Goal: Task Accomplishment & Management: Manage account settings

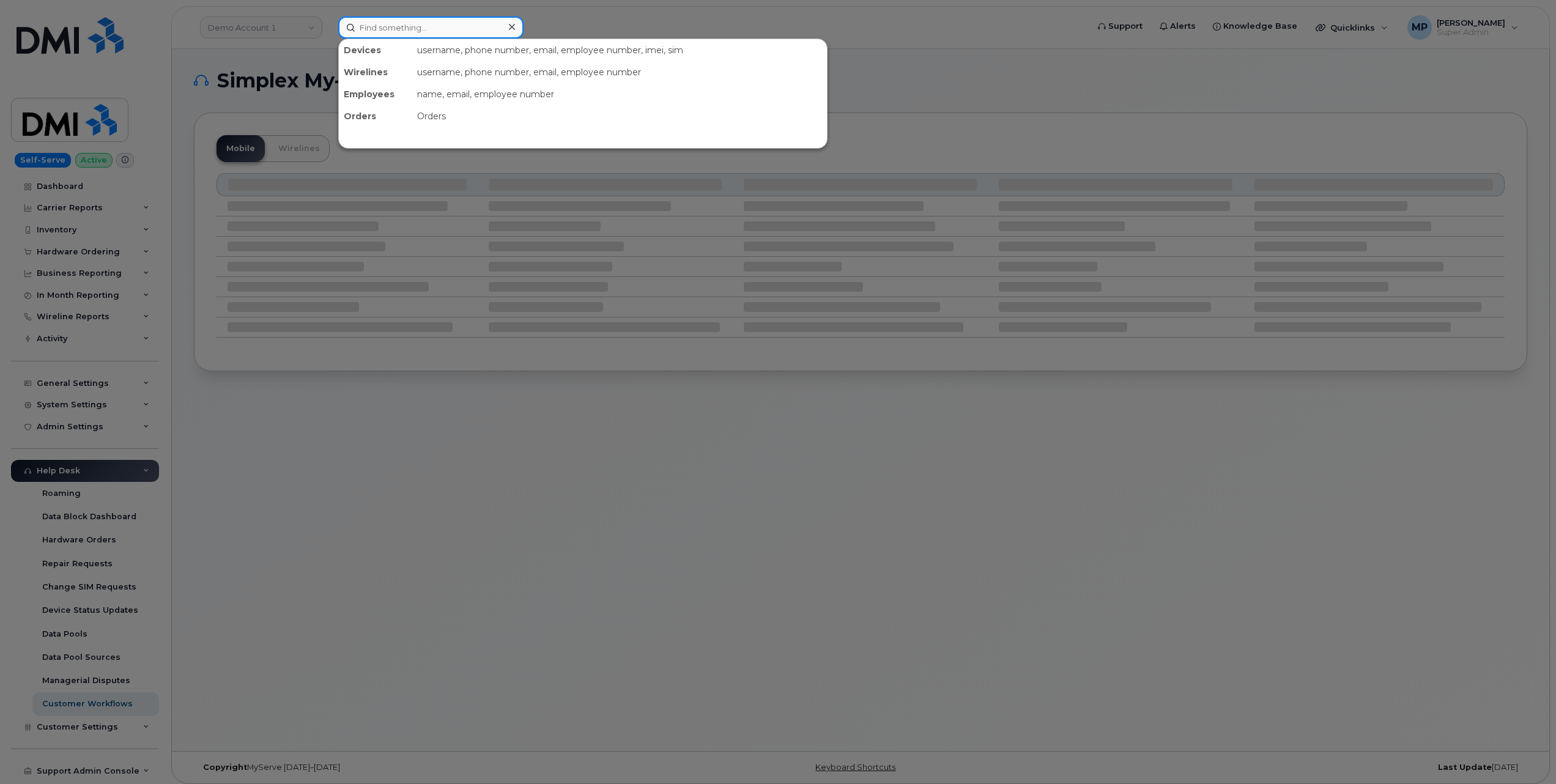
click at [383, 28] on input at bounding box center [430, 27] width 185 height 22
click at [380, 30] on input at bounding box center [430, 27] width 185 height 22
click at [452, 25] on input at bounding box center [430, 27] width 185 height 22
click at [397, 21] on input at bounding box center [430, 27] width 185 height 22
click at [682, 16] on div at bounding box center [778, 392] width 1556 height 784
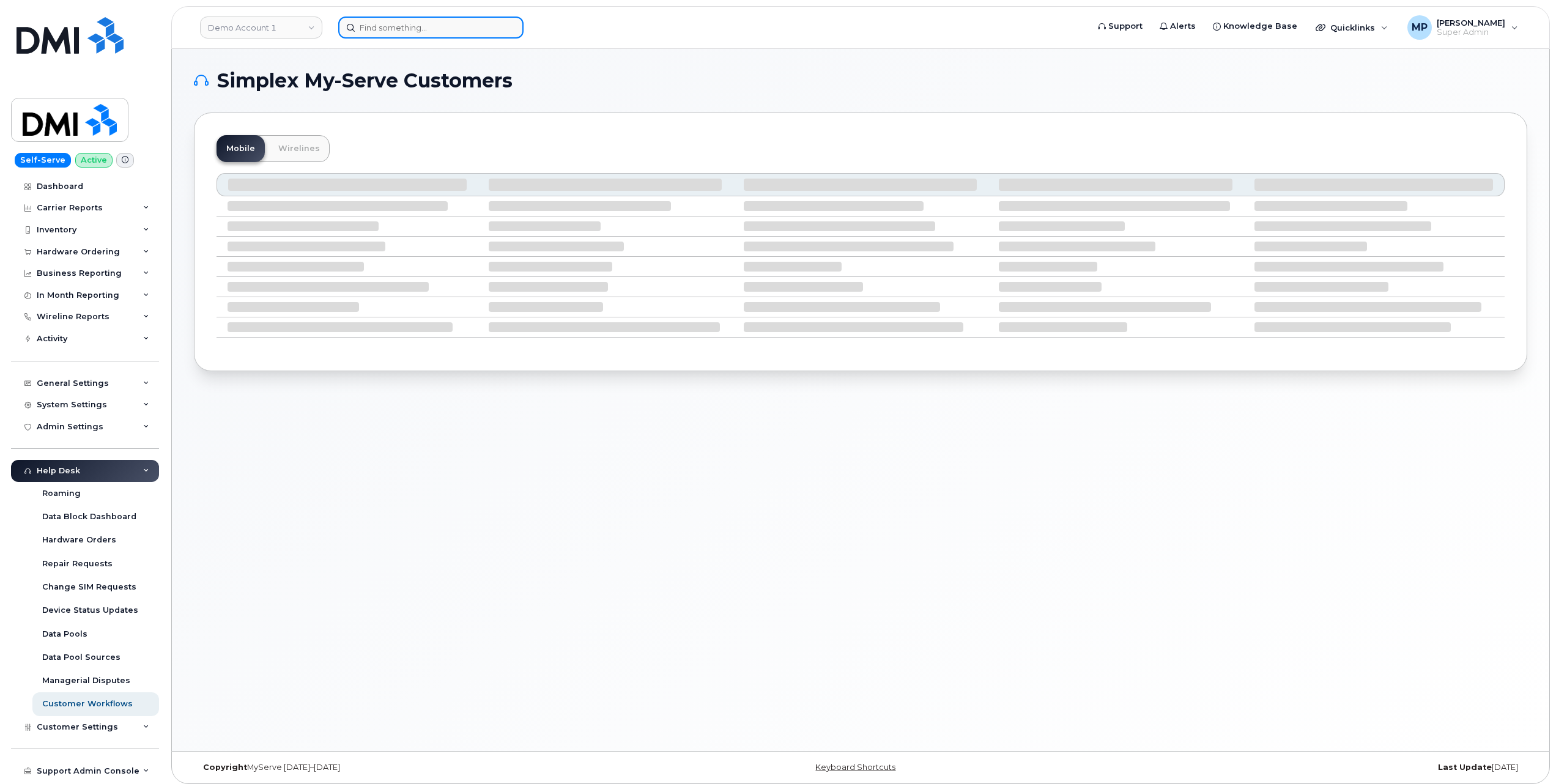
click at [408, 30] on input at bounding box center [430, 27] width 185 height 22
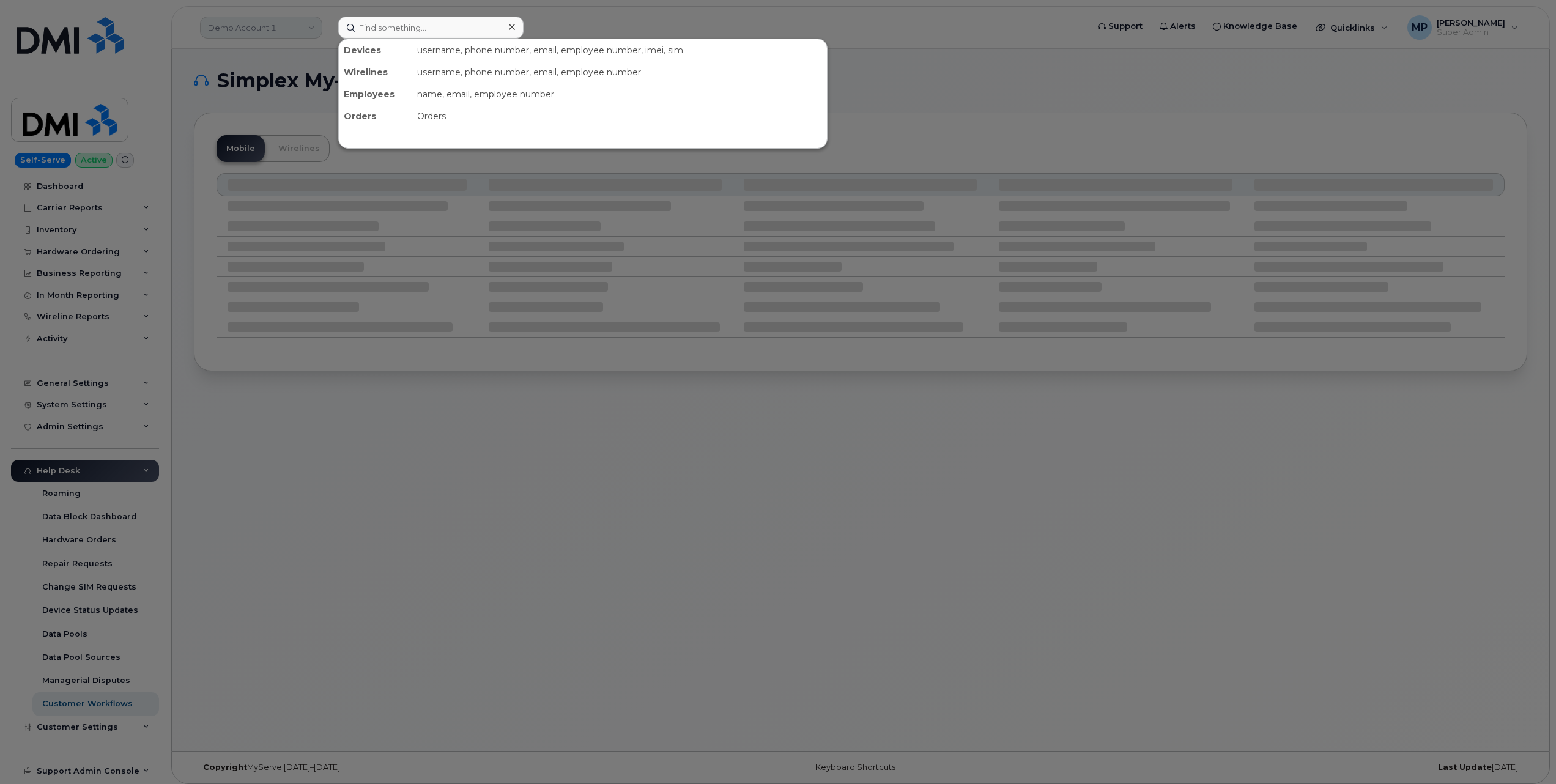
click at [255, 25] on div at bounding box center [778, 392] width 1556 height 784
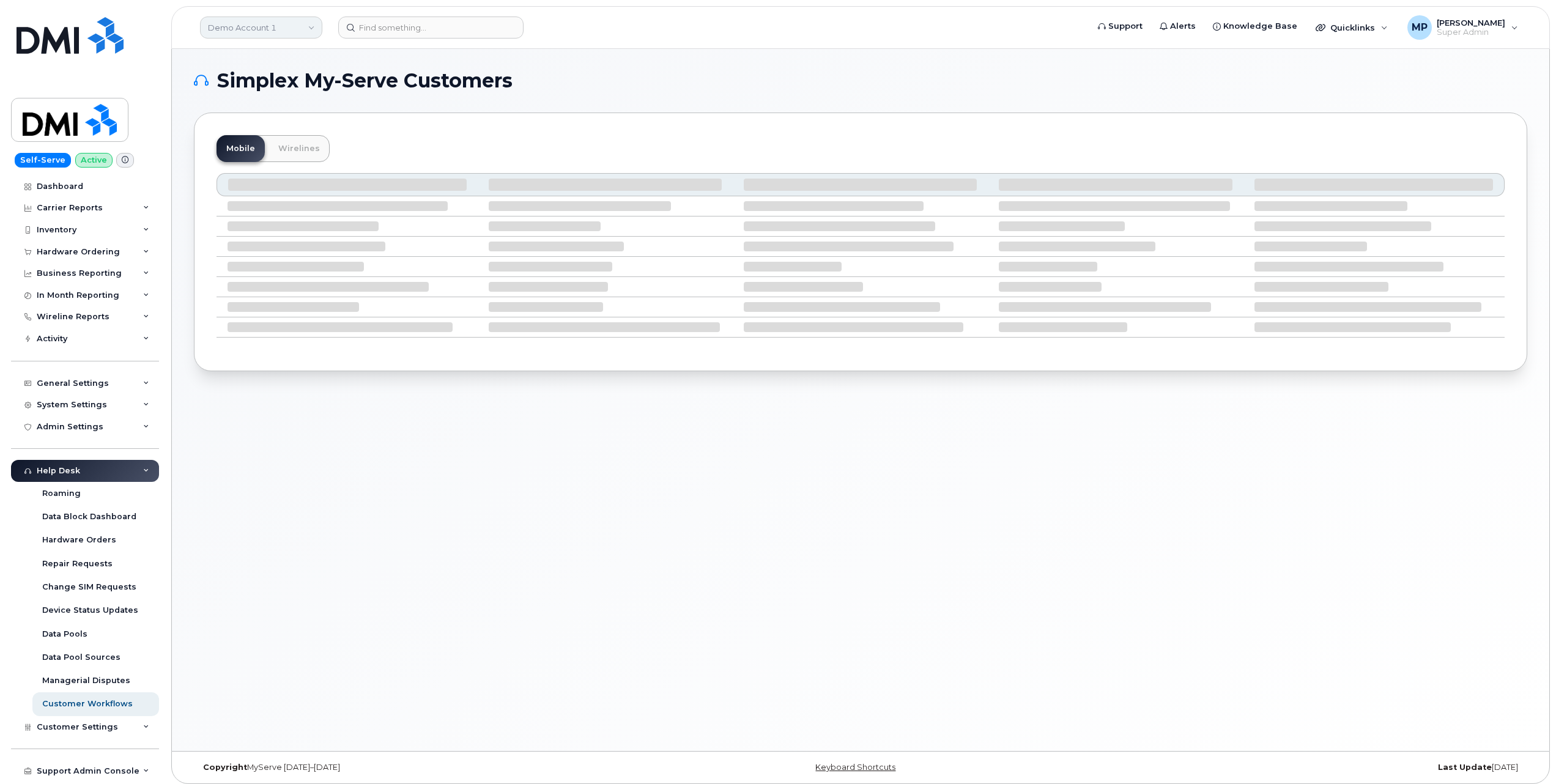
click at [244, 27] on link "Demo Account 1" at bounding box center [261, 27] width 123 height 22
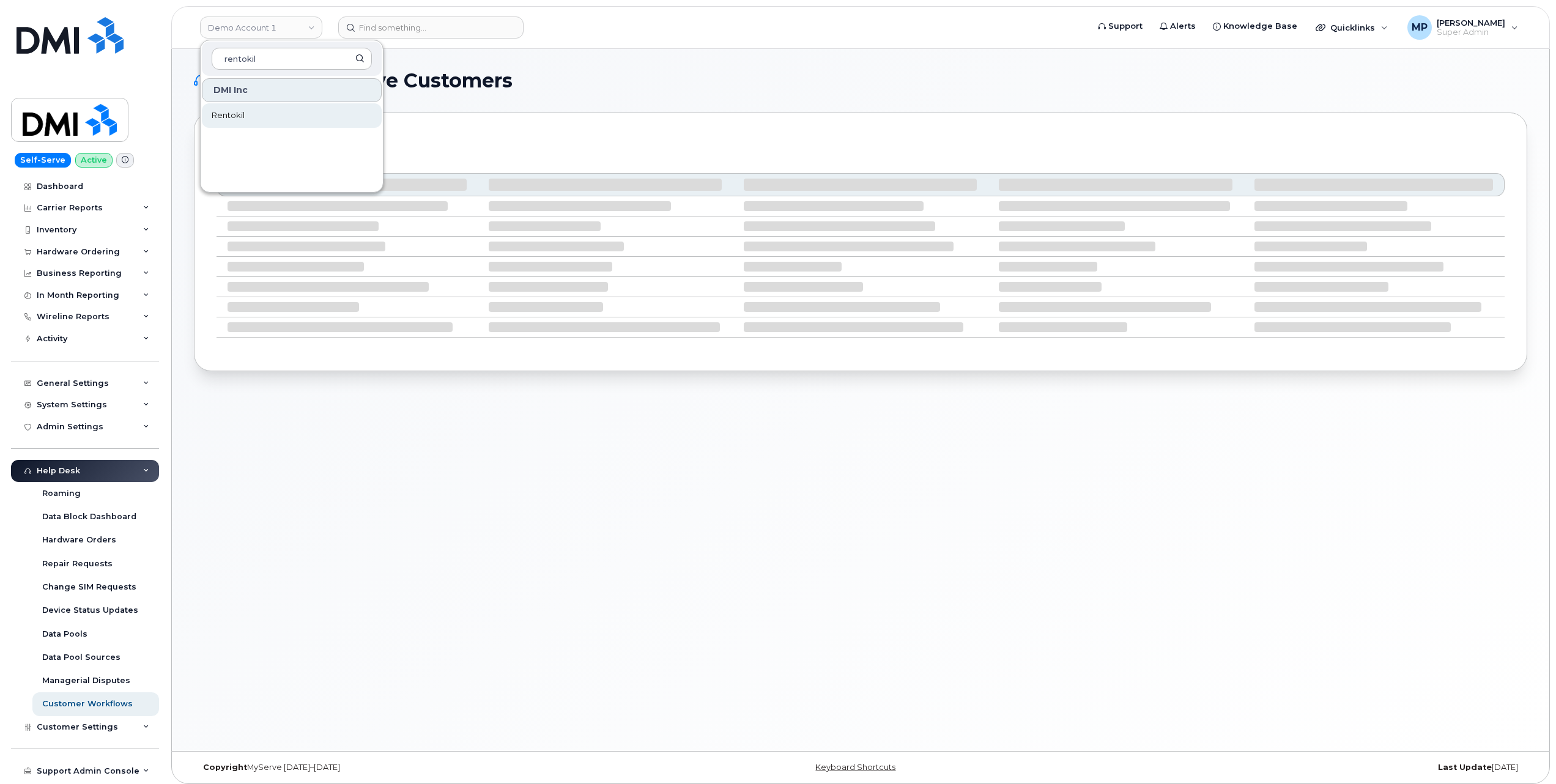
type input "rentokil"
click at [234, 116] on span "Rentokil" at bounding box center [228, 115] width 33 height 12
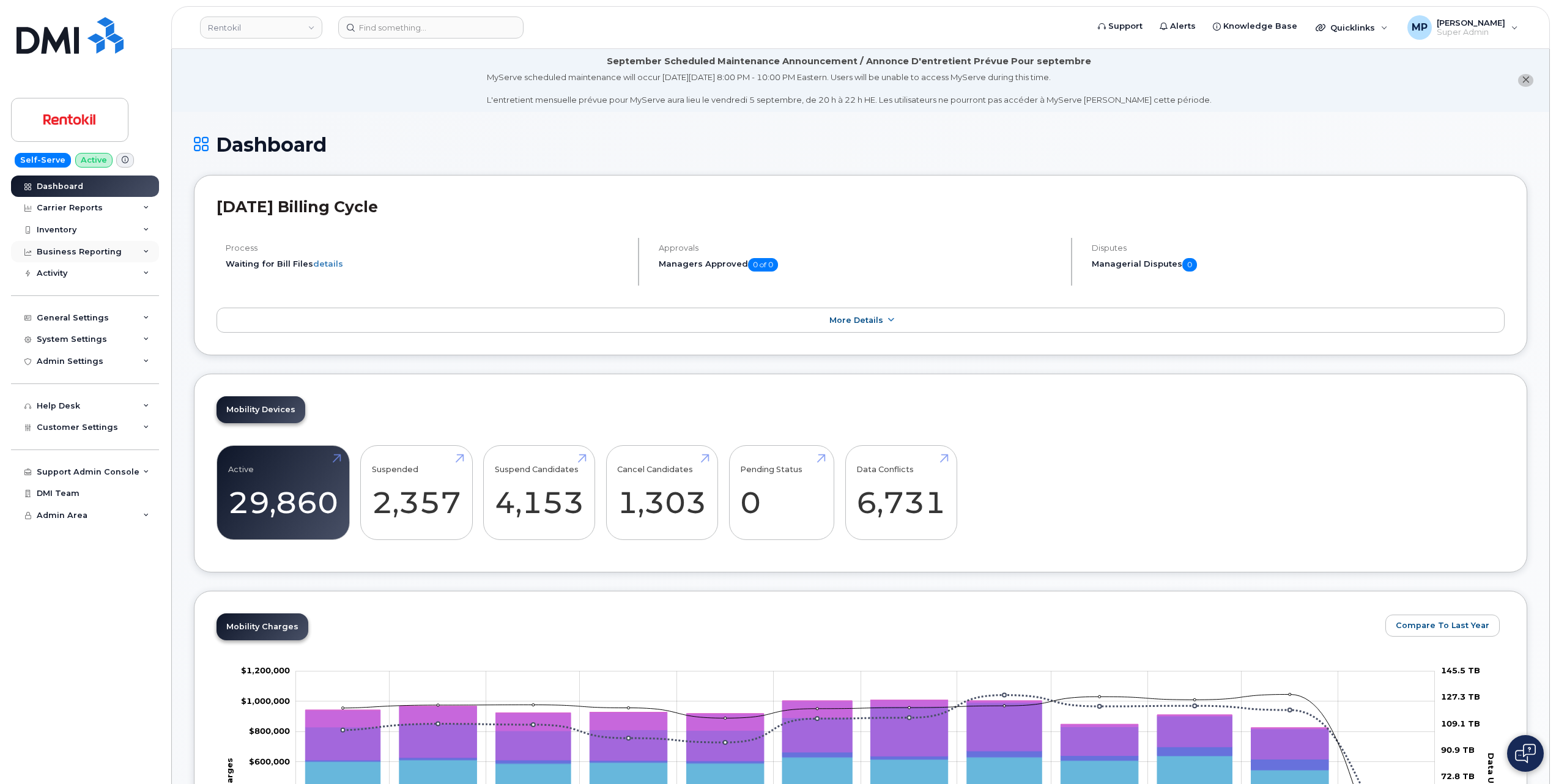
click at [94, 255] on div "Business Reporting" at bounding box center [79, 252] width 85 height 10
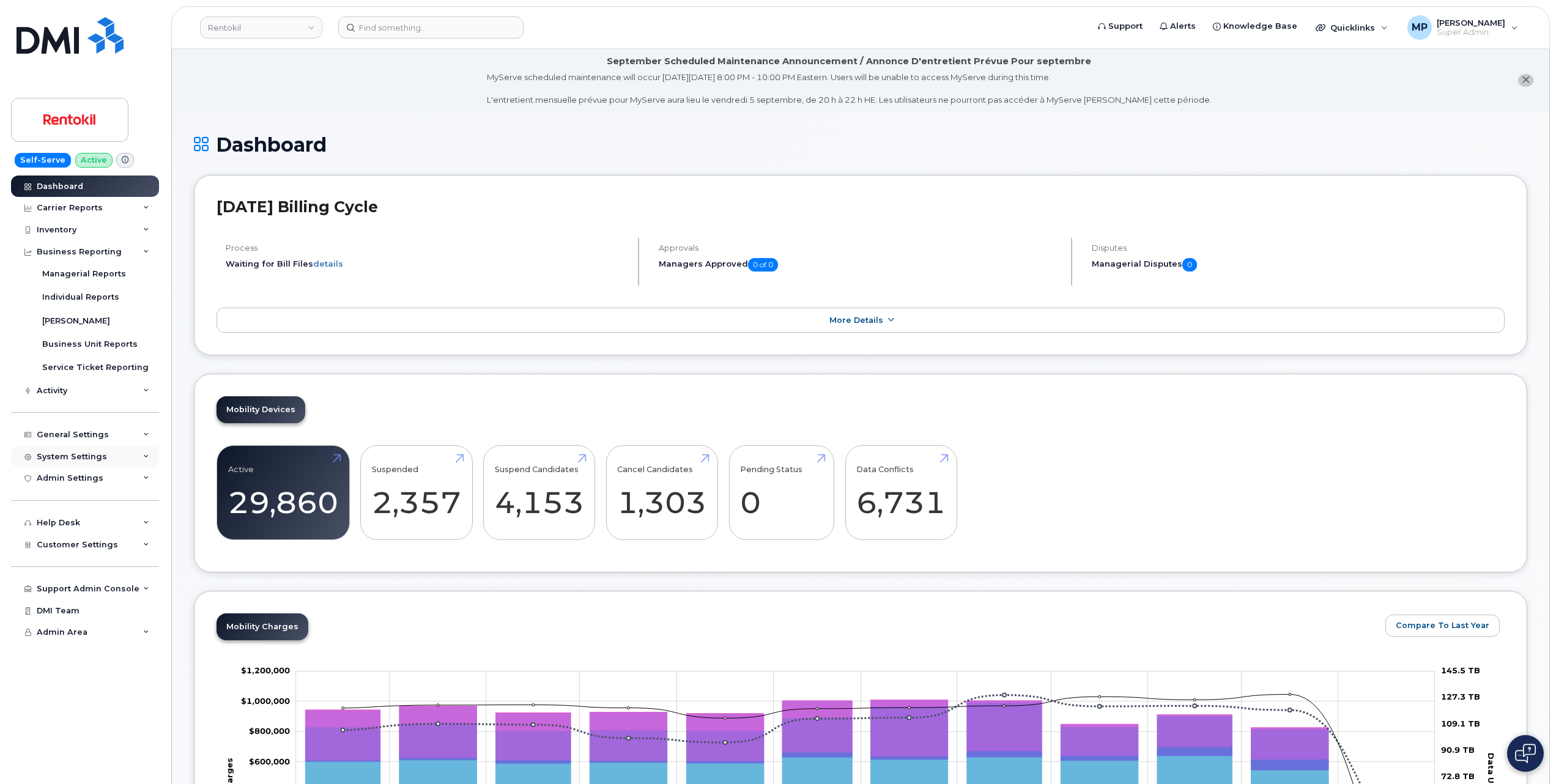
click at [74, 457] on div "System Settings" at bounding box center [71, 456] width 71 height 10
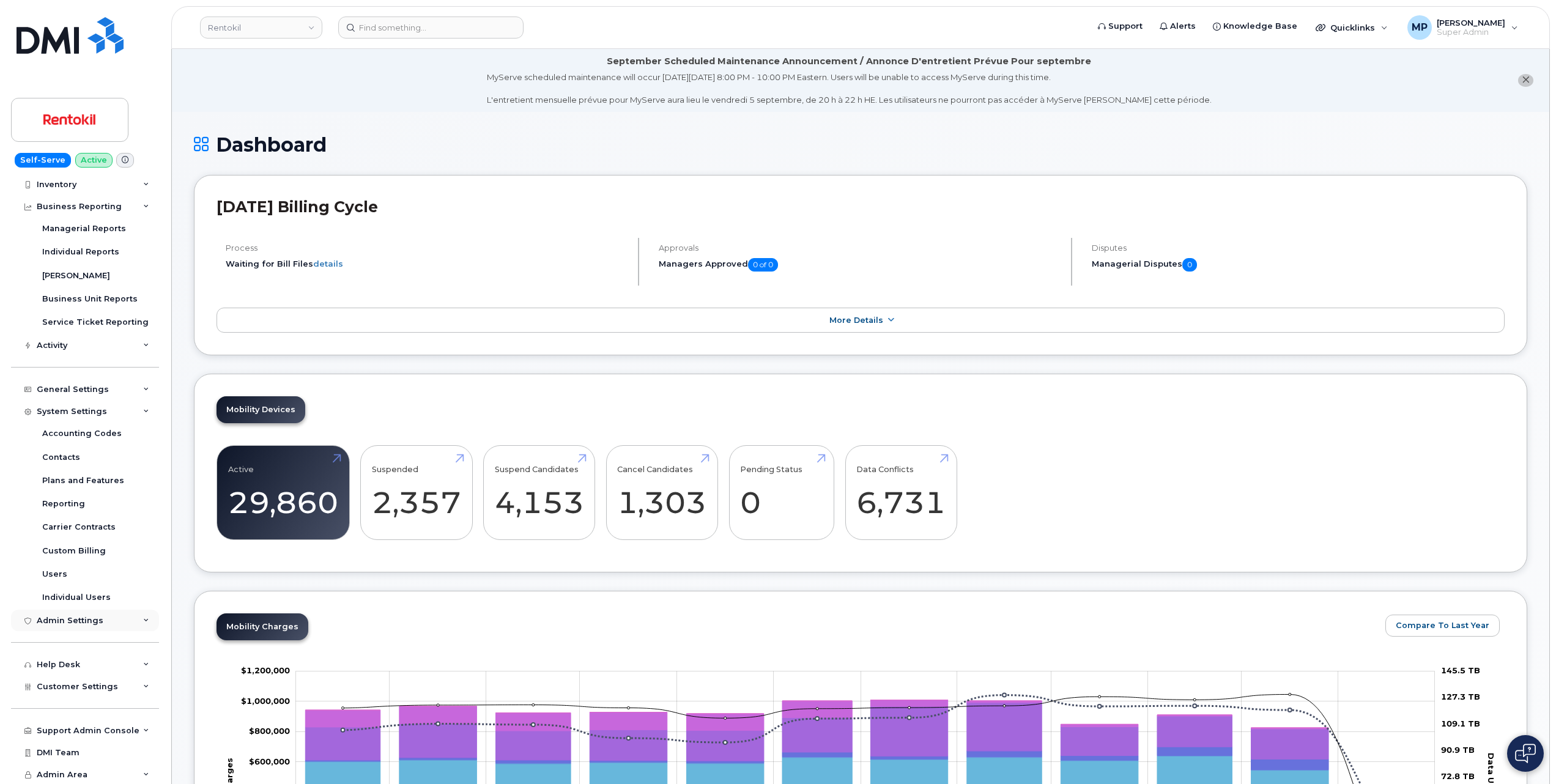
scroll to position [163, 0]
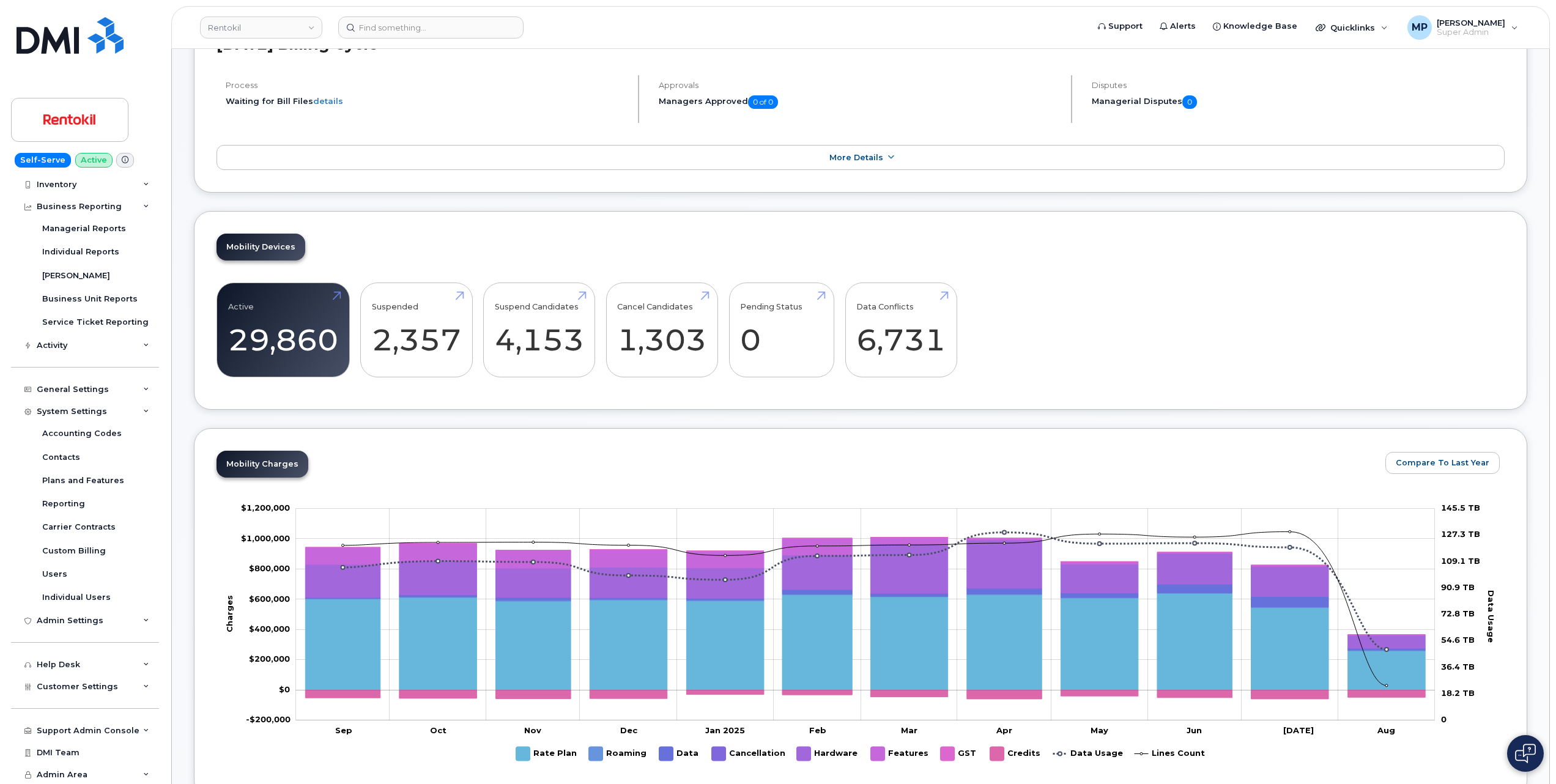
click at [95, 698] on div "Support Admin Console Add New Customer Customer Prospects Emails Sms Messages D…" at bounding box center [86, 719] width 151 height 45
drag, startPoint x: 91, startPoint y: 688, endPoint x: 92, endPoint y: 654, distance: 34.0
click at [91, 688] on span "Customer Settings" at bounding box center [77, 686] width 82 height 9
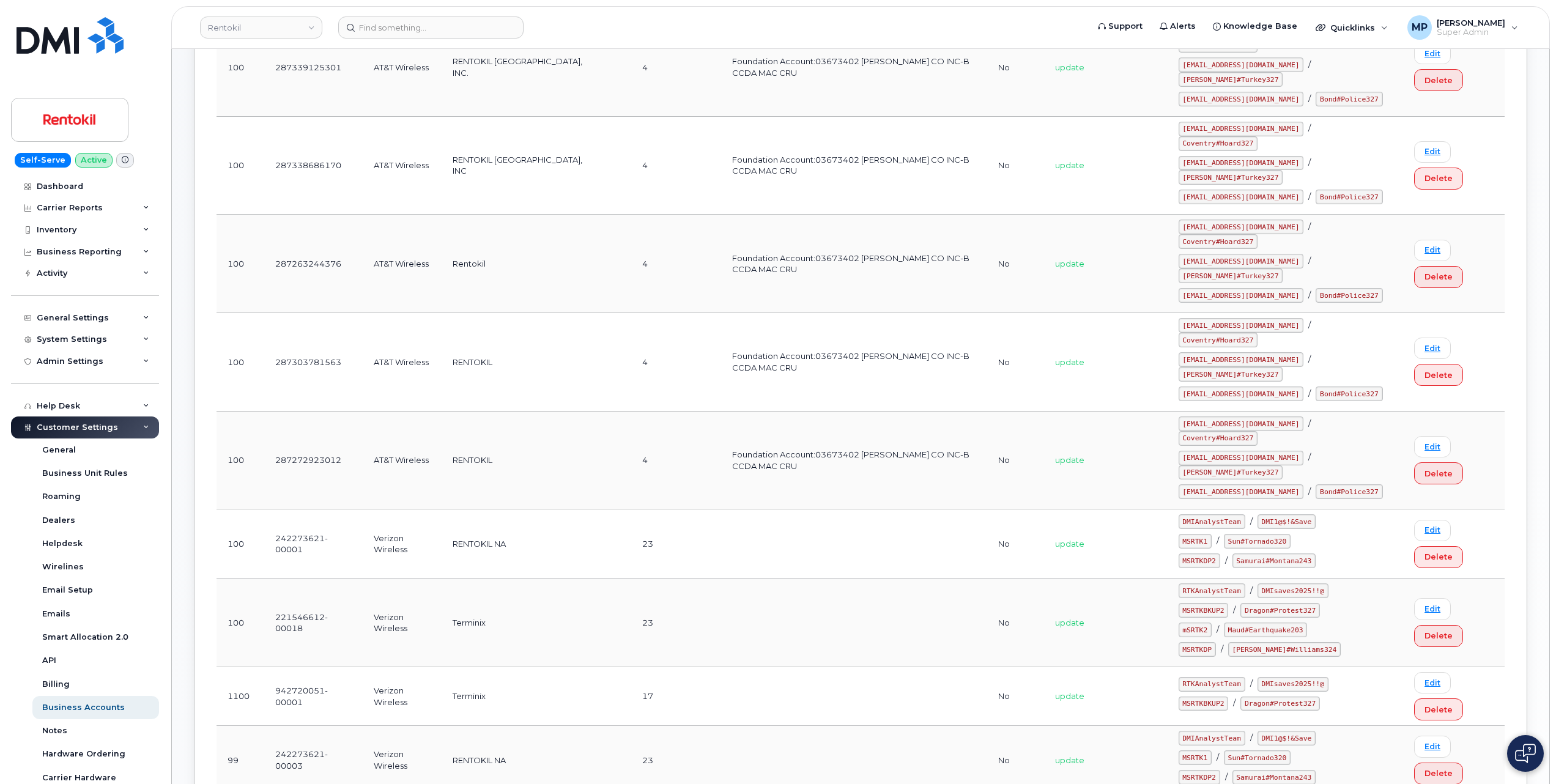
scroll to position [326, 0]
click at [1424, 596] on link "Edit" at bounding box center [1432, 607] width 36 height 22
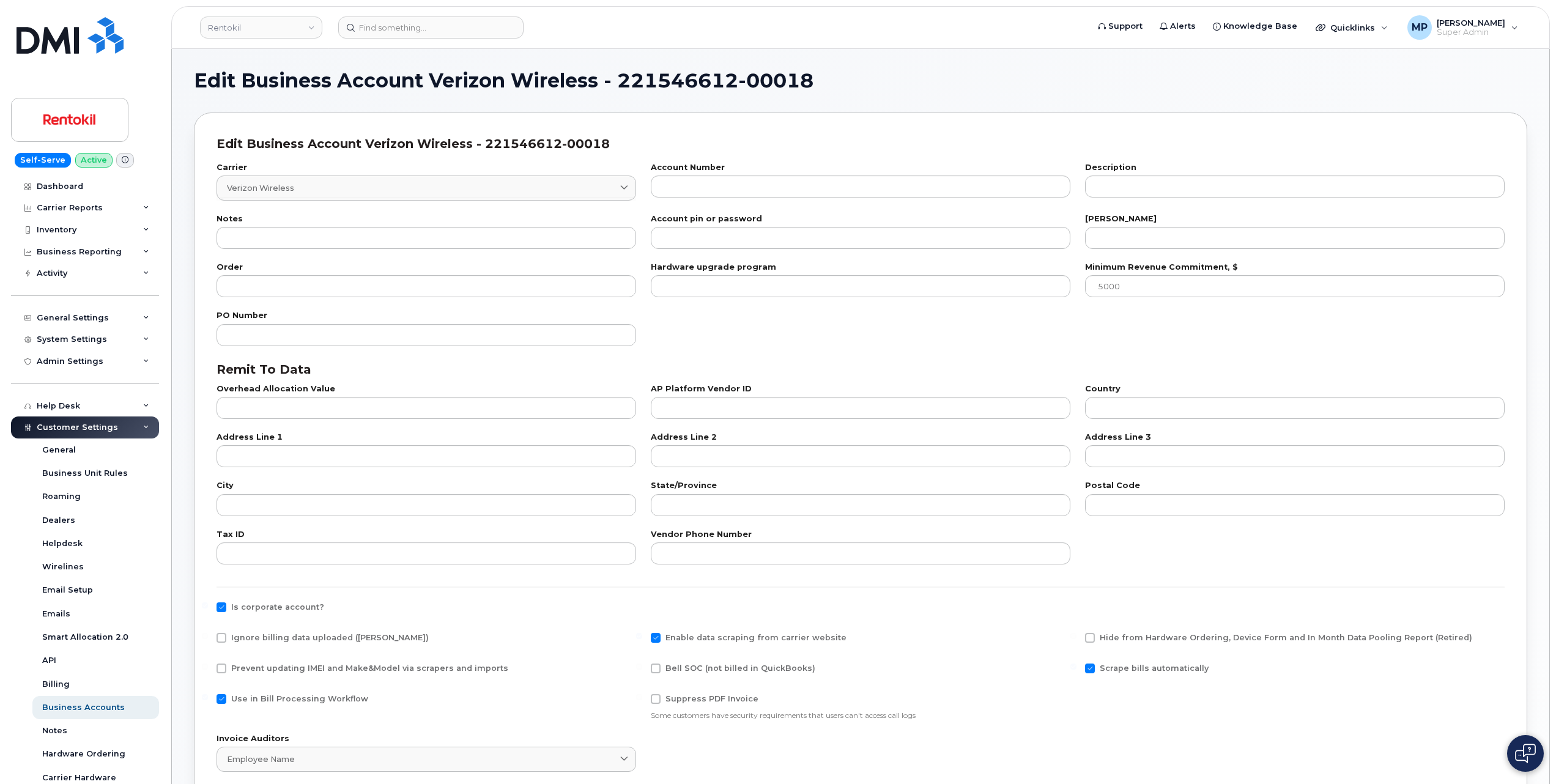
type input "8"
type input "221546612-00018"
type input "Terminix"
type input "23"
type input "100"
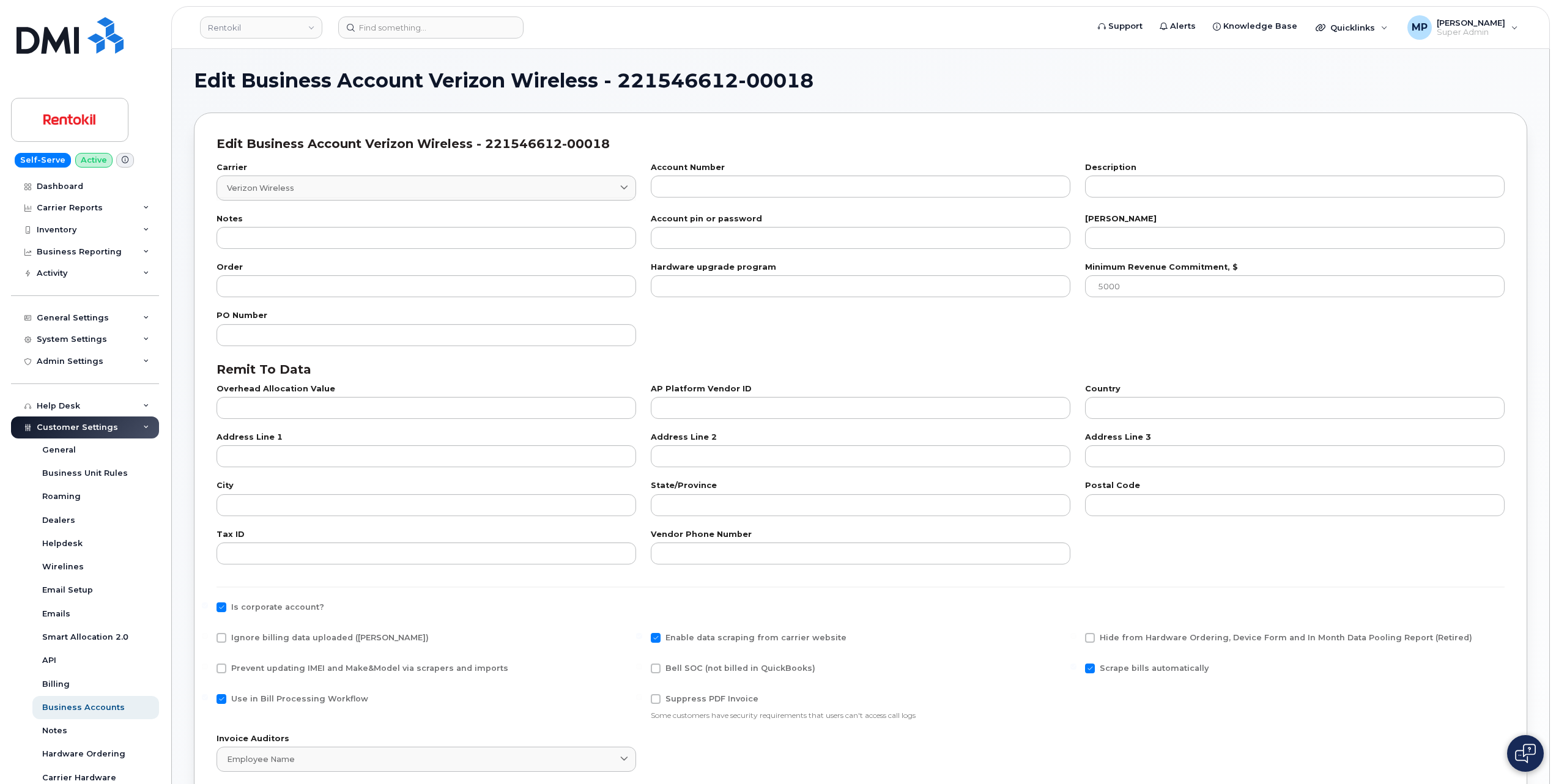
type input "101"
type input "232259884"
type input "US"
type input "PO BOX 660108"
type input "Dallas"
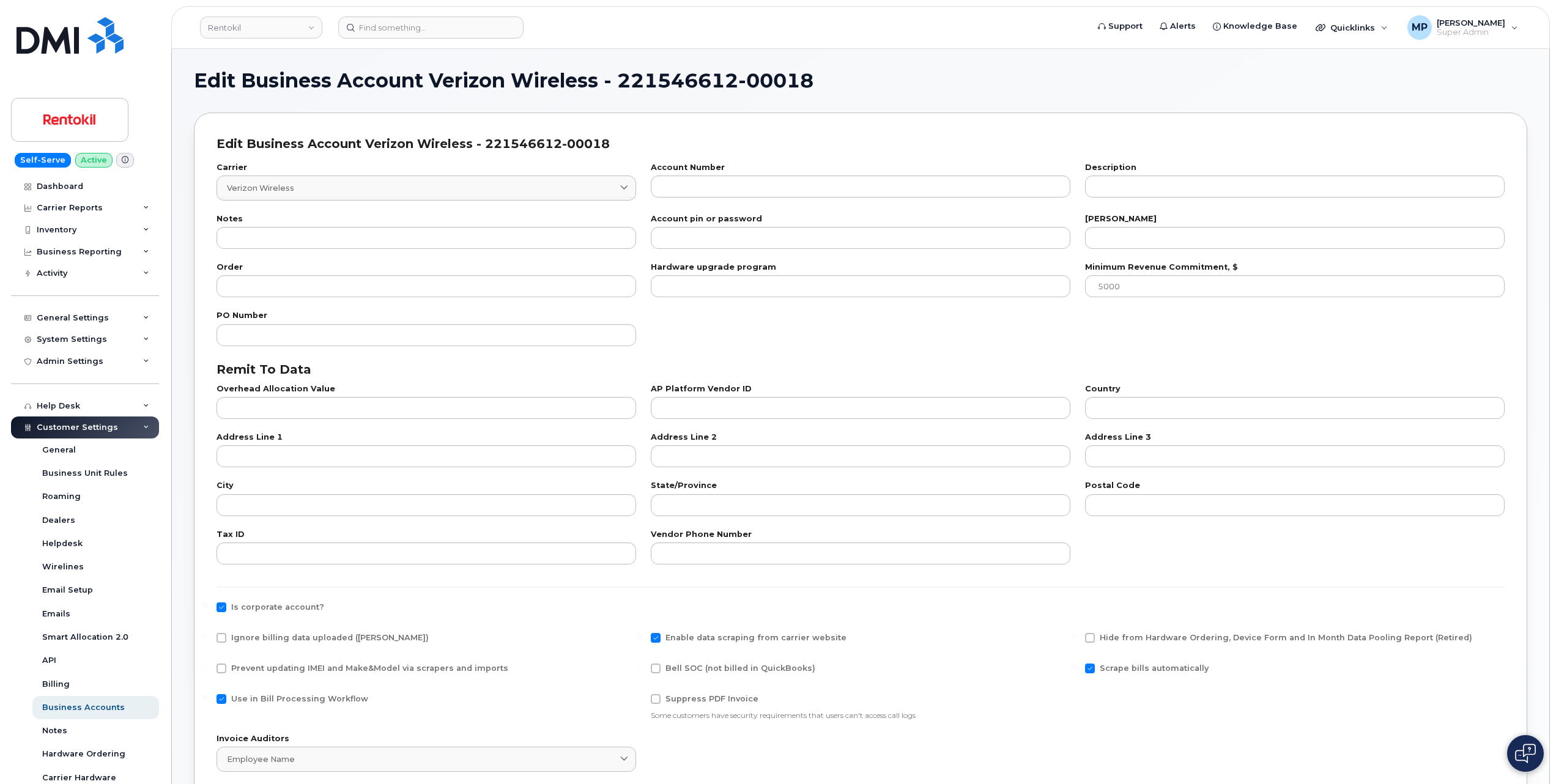
type input "TX"
type input "75266-0108"
type input "232259884"
type input "800-922-0204"
checkbox input "true"
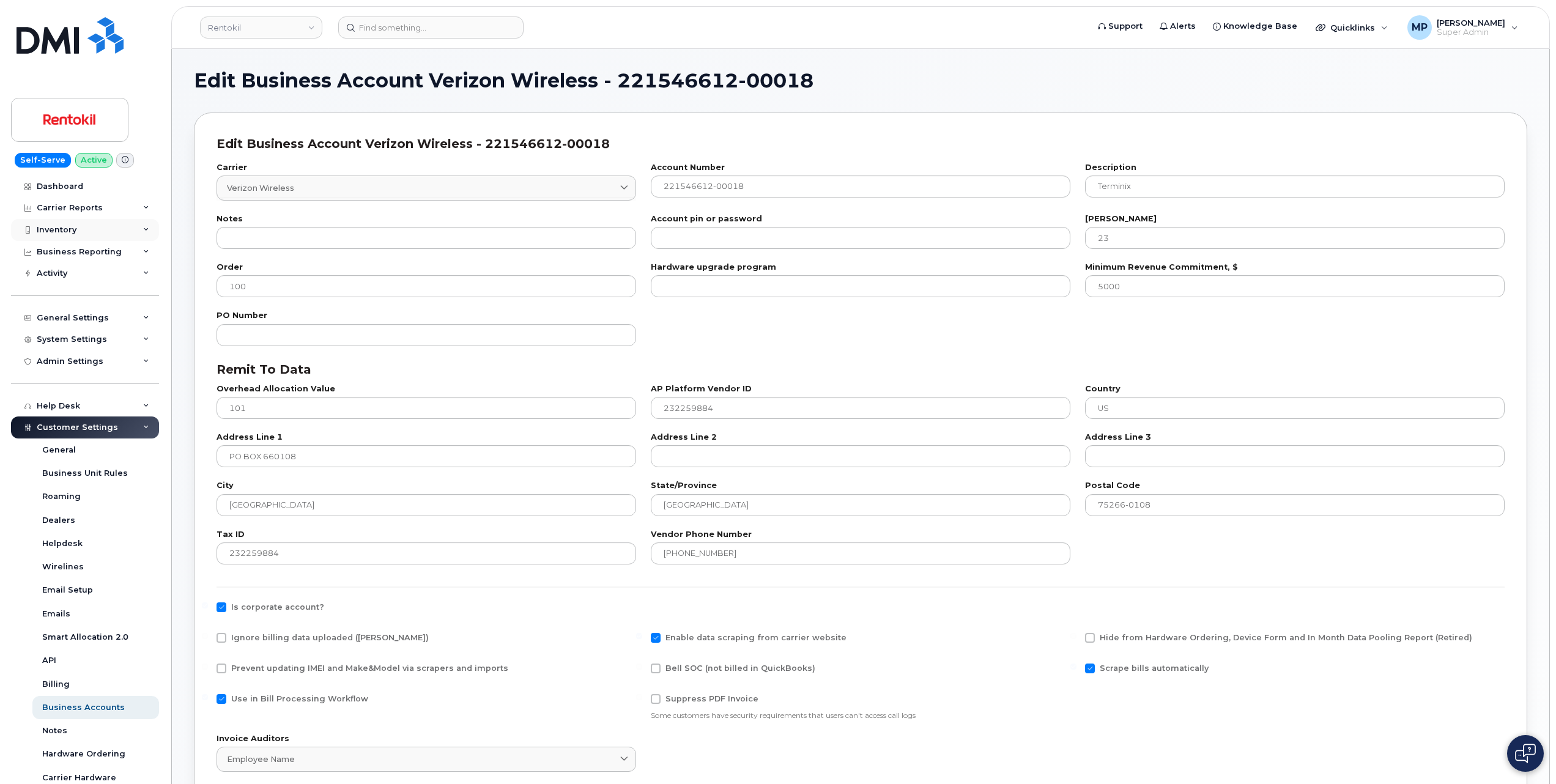
drag, startPoint x: 62, startPoint y: 223, endPoint x: 74, endPoint y: 221, distance: 12.2
click at [62, 223] on div "Inventory" at bounding box center [85, 230] width 148 height 22
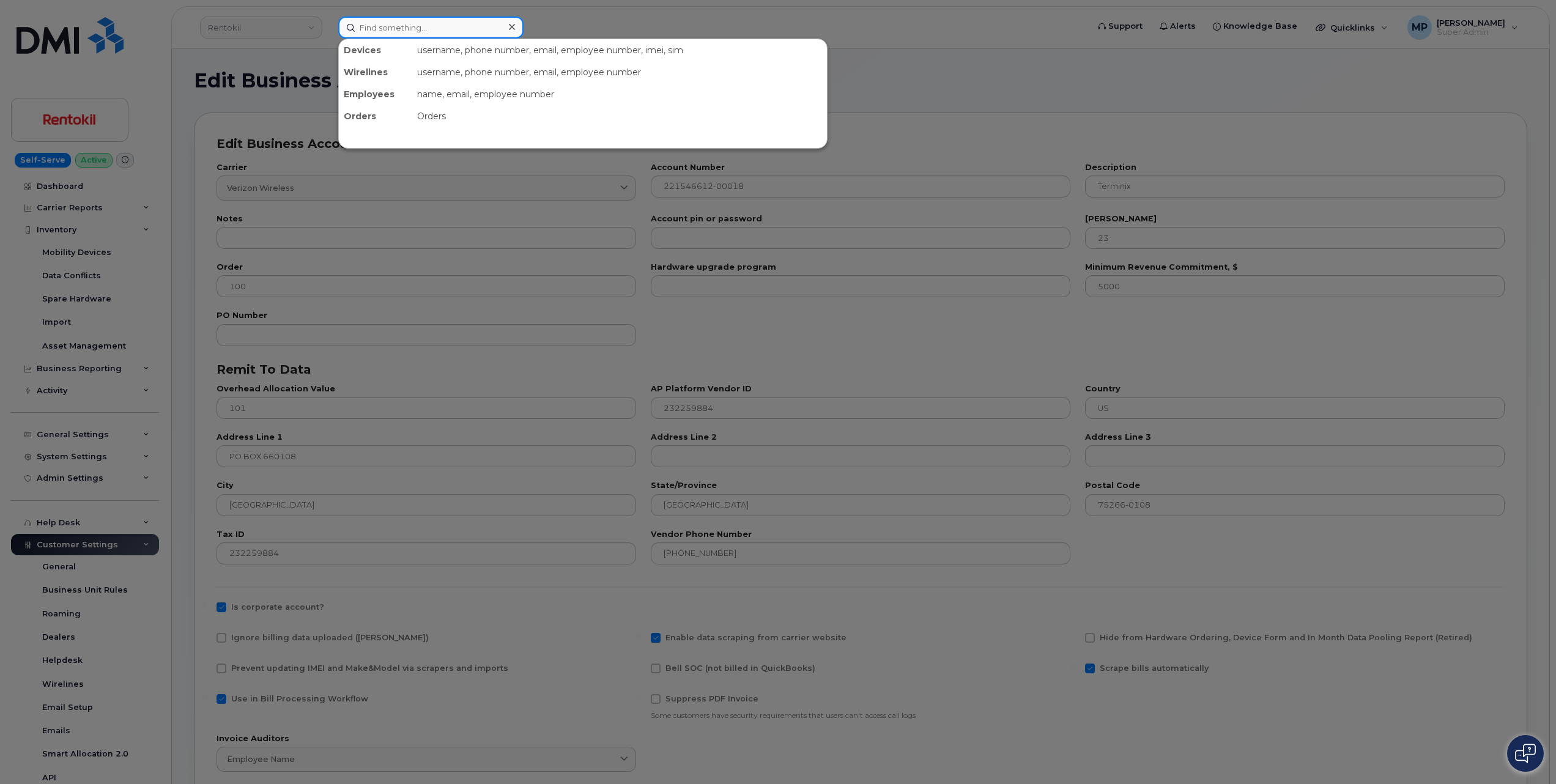
click at [387, 19] on input at bounding box center [430, 27] width 185 height 22
paste input "charity.gaston@prestox.com"
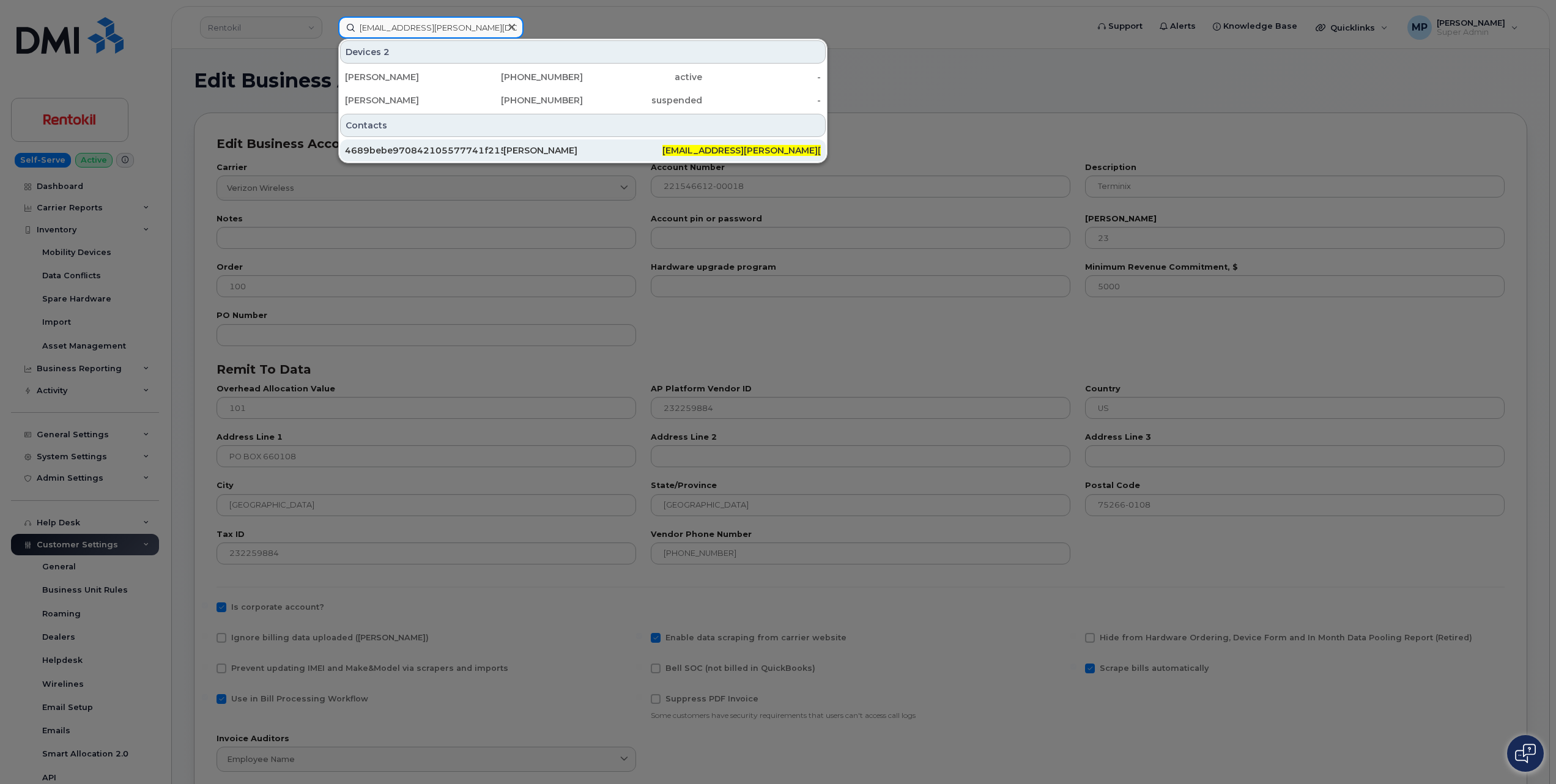
type input "charity.gaston@prestox.com"
drag, startPoint x: 410, startPoint y: 146, endPoint x: 414, endPoint y: 153, distance: 8.1
click at [411, 147] on div "4689bebe970842105577741f2153afe3" at bounding box center [423, 150] width 158 height 12
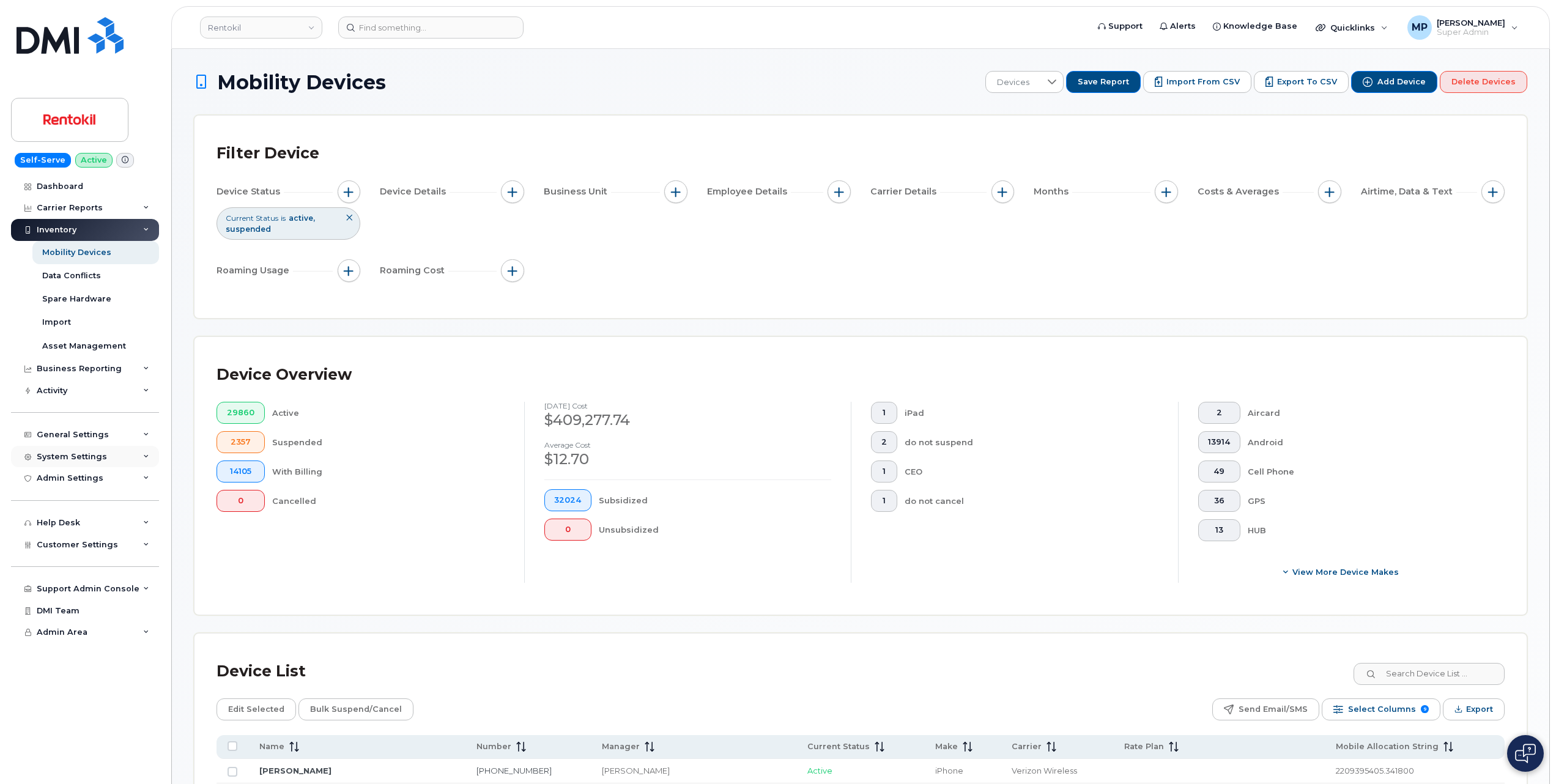
click at [87, 462] on div "System Settings" at bounding box center [85, 457] width 148 height 22
click at [62, 619] on div "Users" at bounding box center [55, 619] width 25 height 11
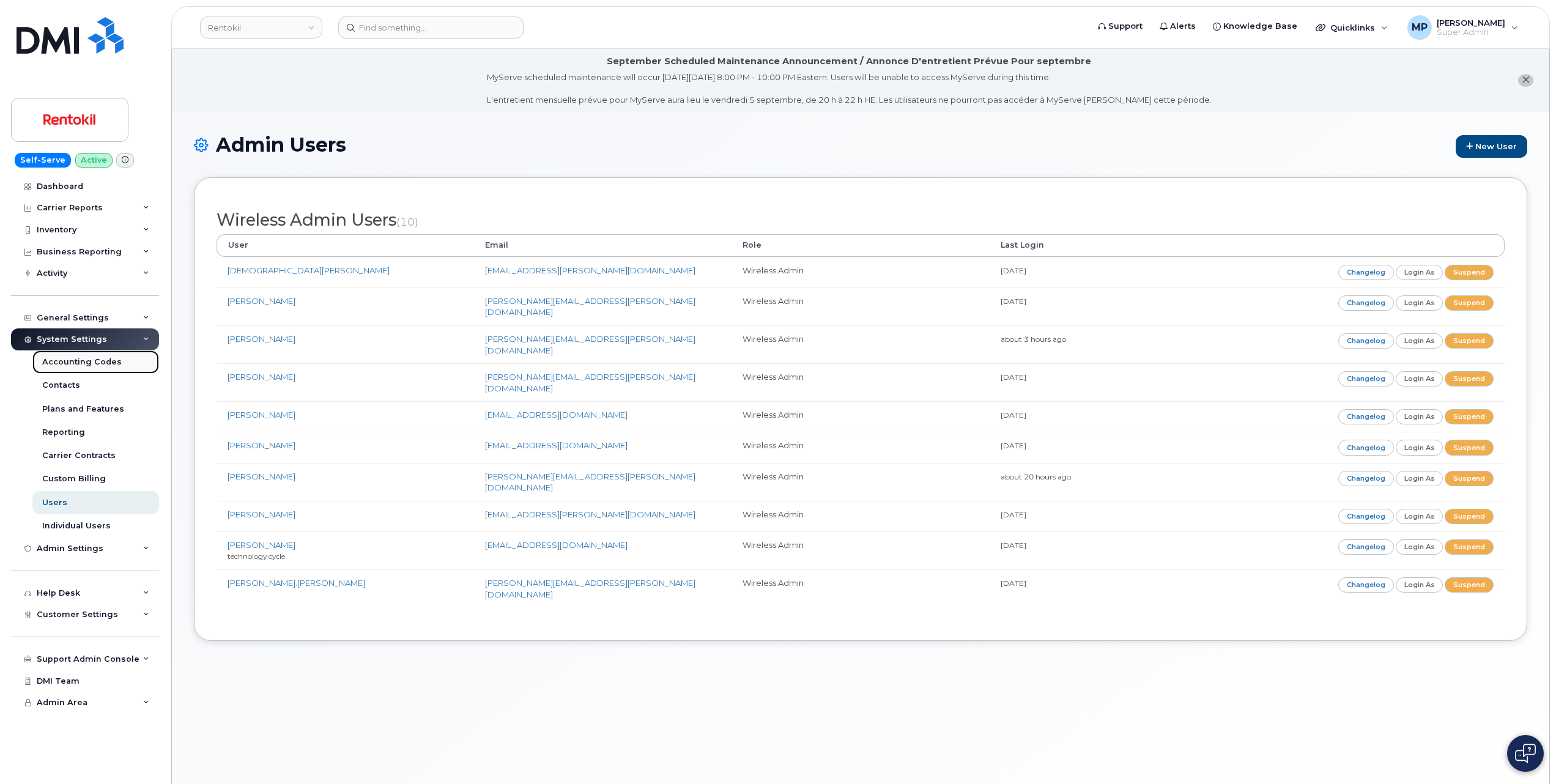
click at [91, 361] on div "Accounting Codes" at bounding box center [82, 362] width 79 height 11
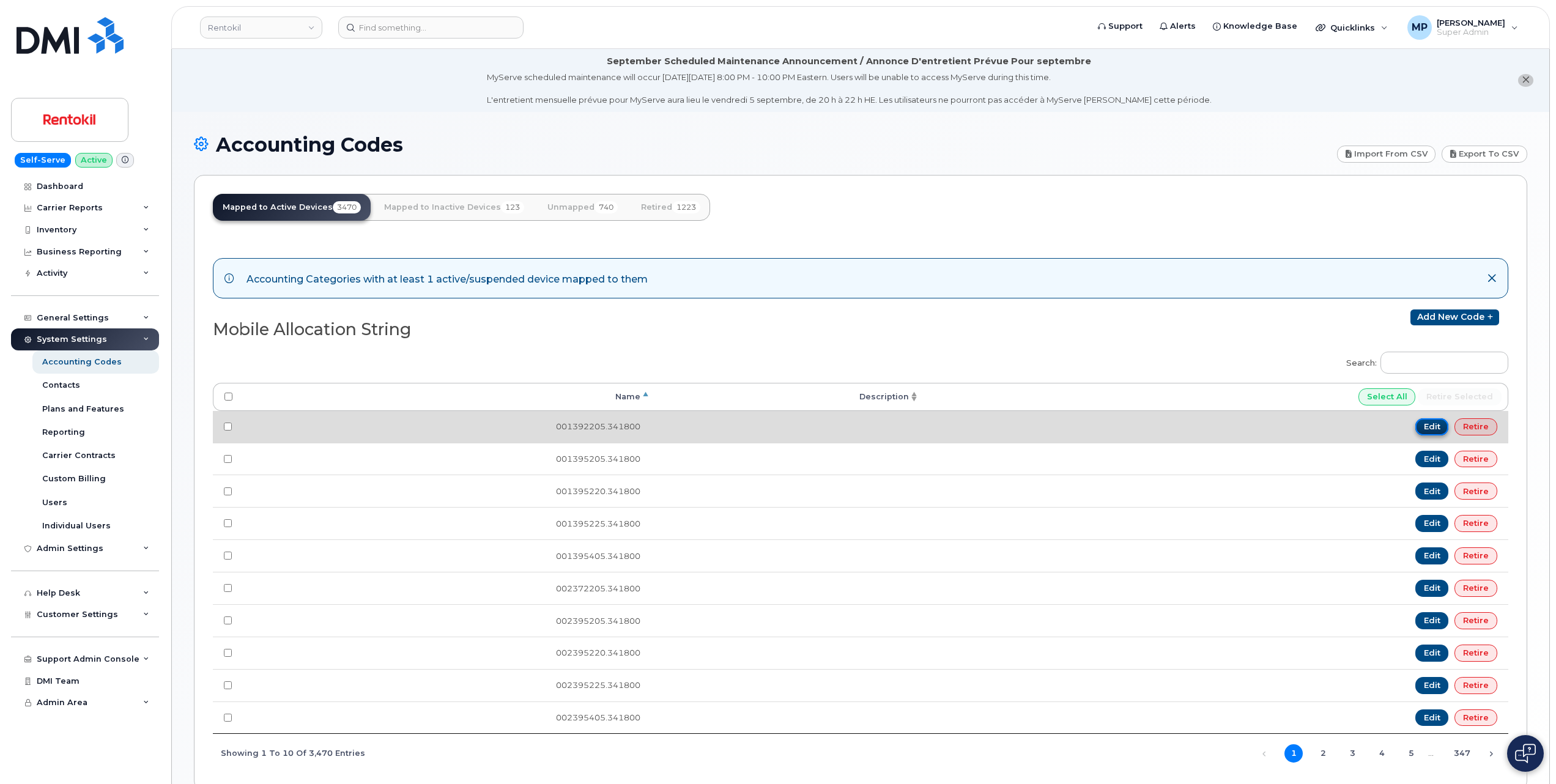
click at [1432, 428] on link "Edit" at bounding box center [1431, 426] width 33 height 17
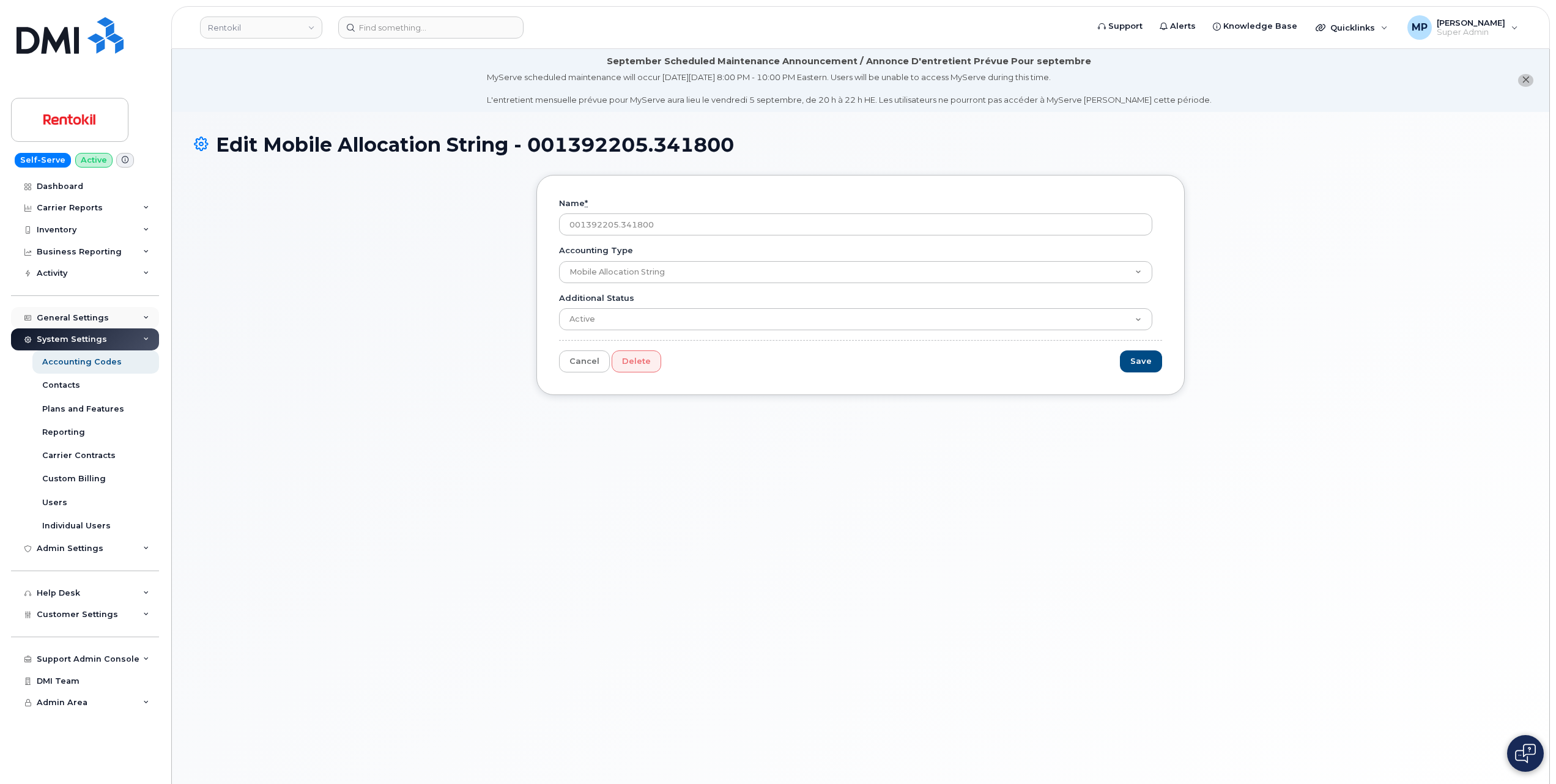
click at [69, 316] on div "General Settings" at bounding box center [72, 318] width 72 height 10
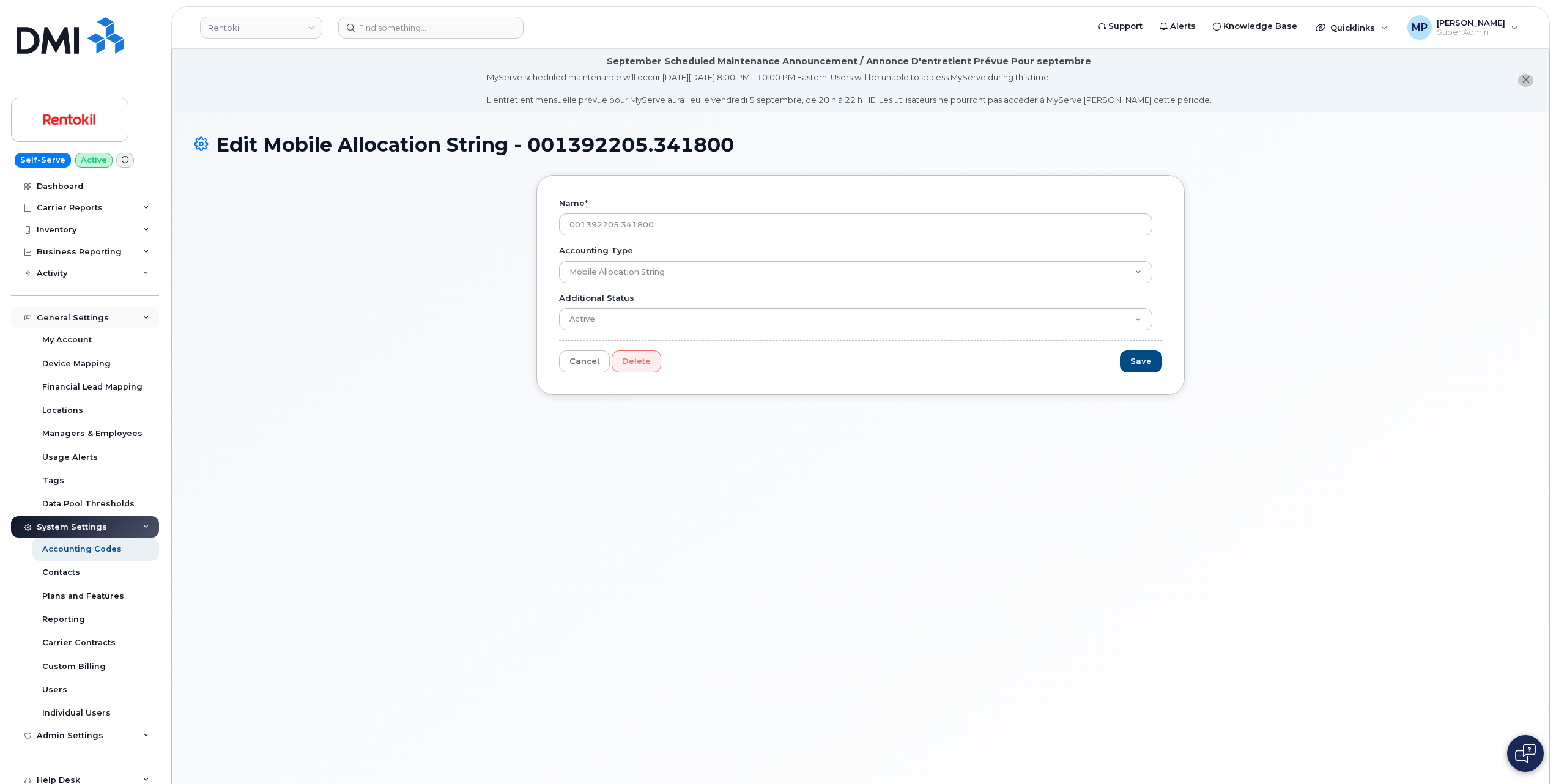
click at [74, 317] on div "General Settings" at bounding box center [72, 318] width 72 height 10
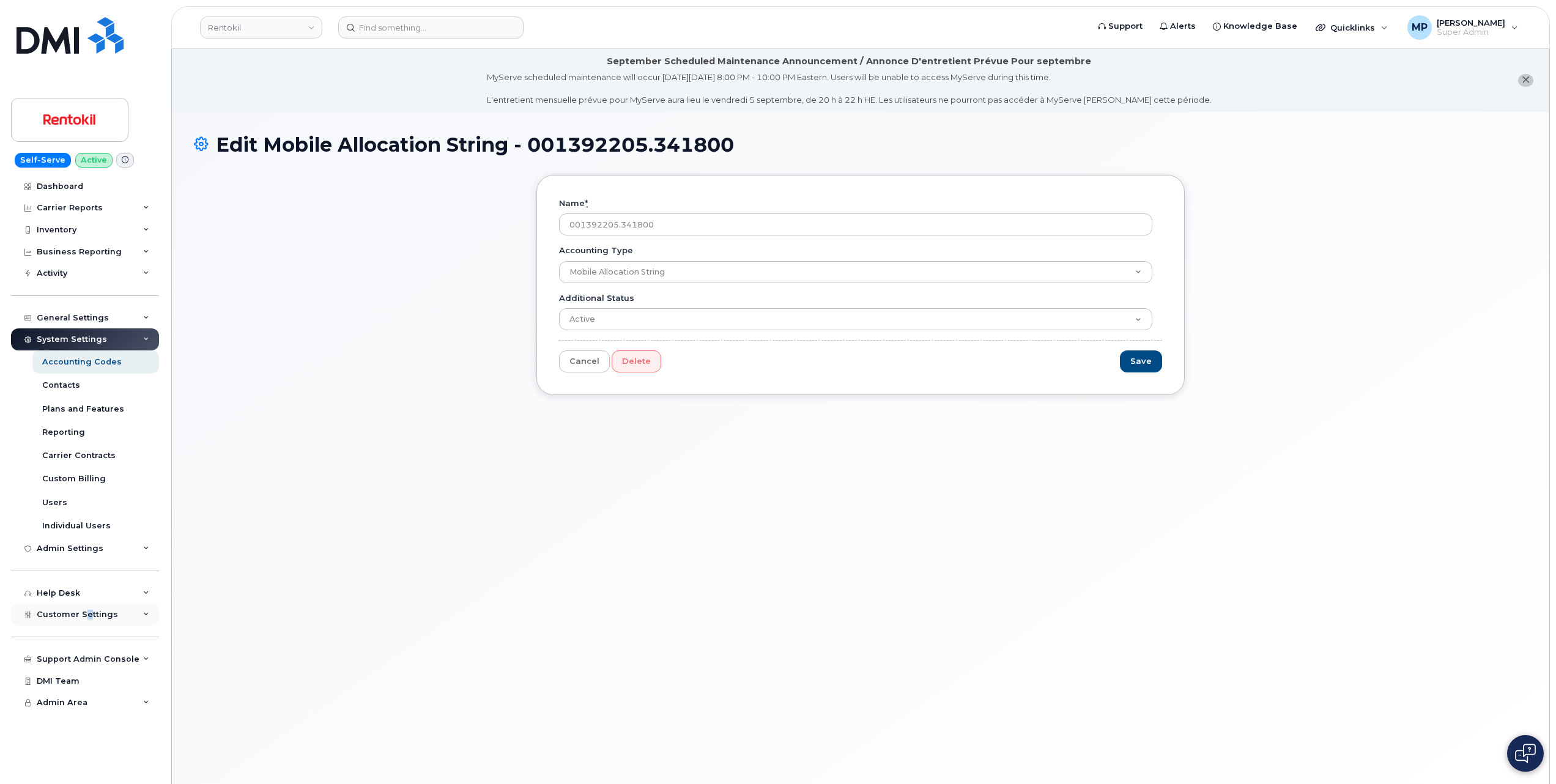
drag, startPoint x: 84, startPoint y: 612, endPoint x: 85, endPoint y: 620, distance: 8.1
click at [88, 620] on div "Customer Settings" at bounding box center [85, 615] width 148 height 22
drag, startPoint x: 85, startPoint y: 620, endPoint x: 55, endPoint y: 639, distance: 35.5
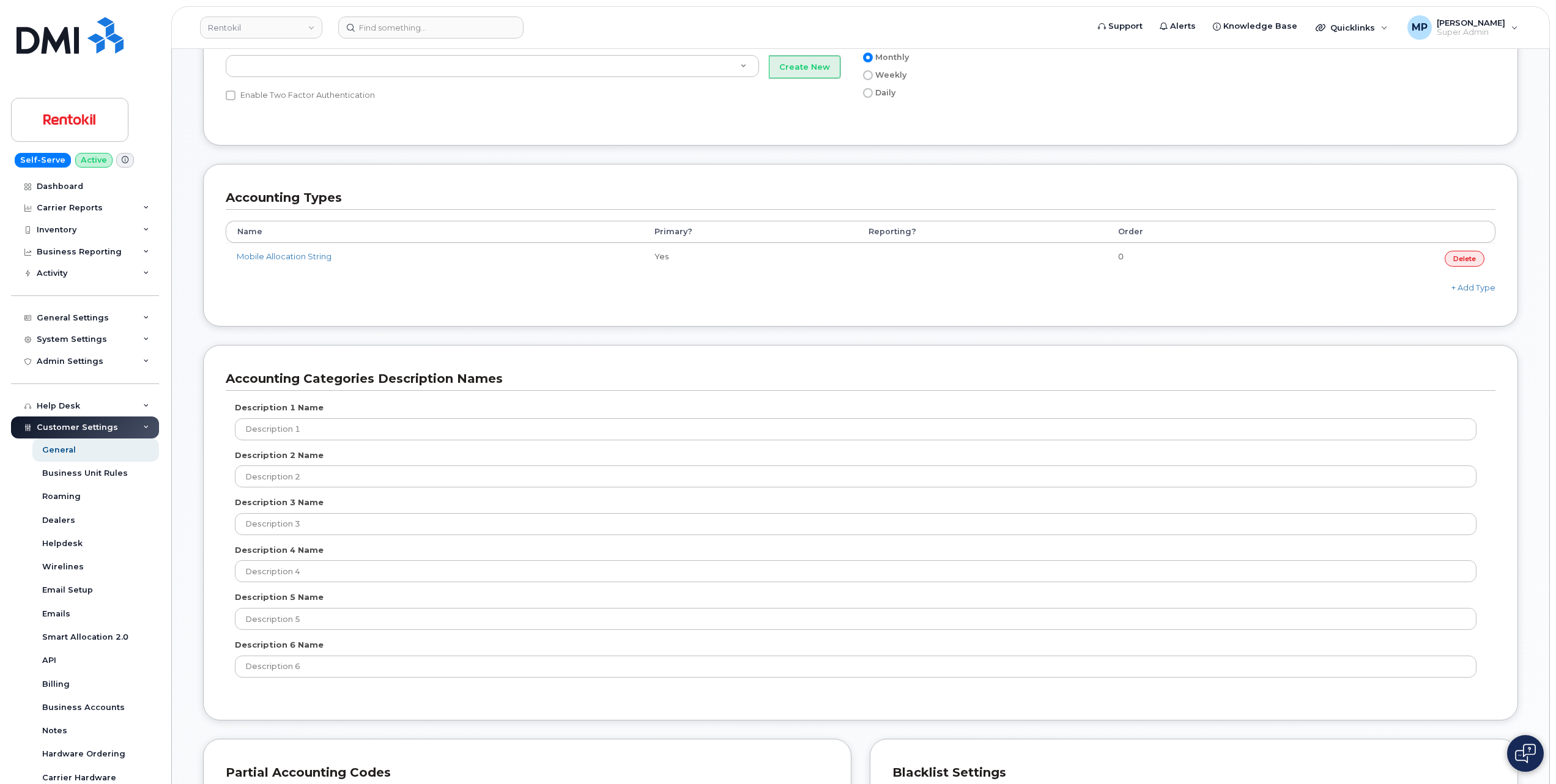
scroll to position [652, 0]
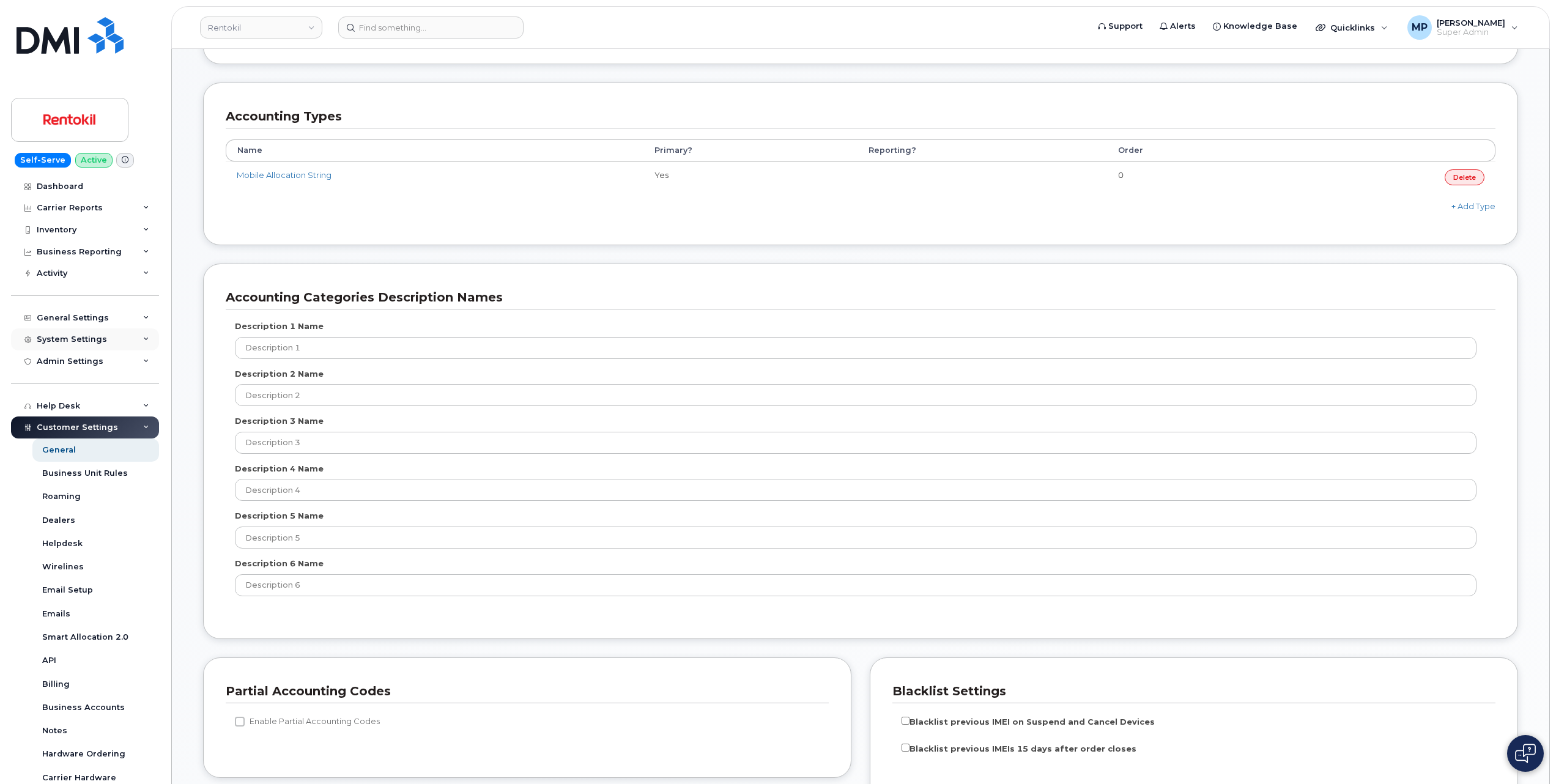
click at [71, 339] on div "System Settings" at bounding box center [71, 339] width 71 height 10
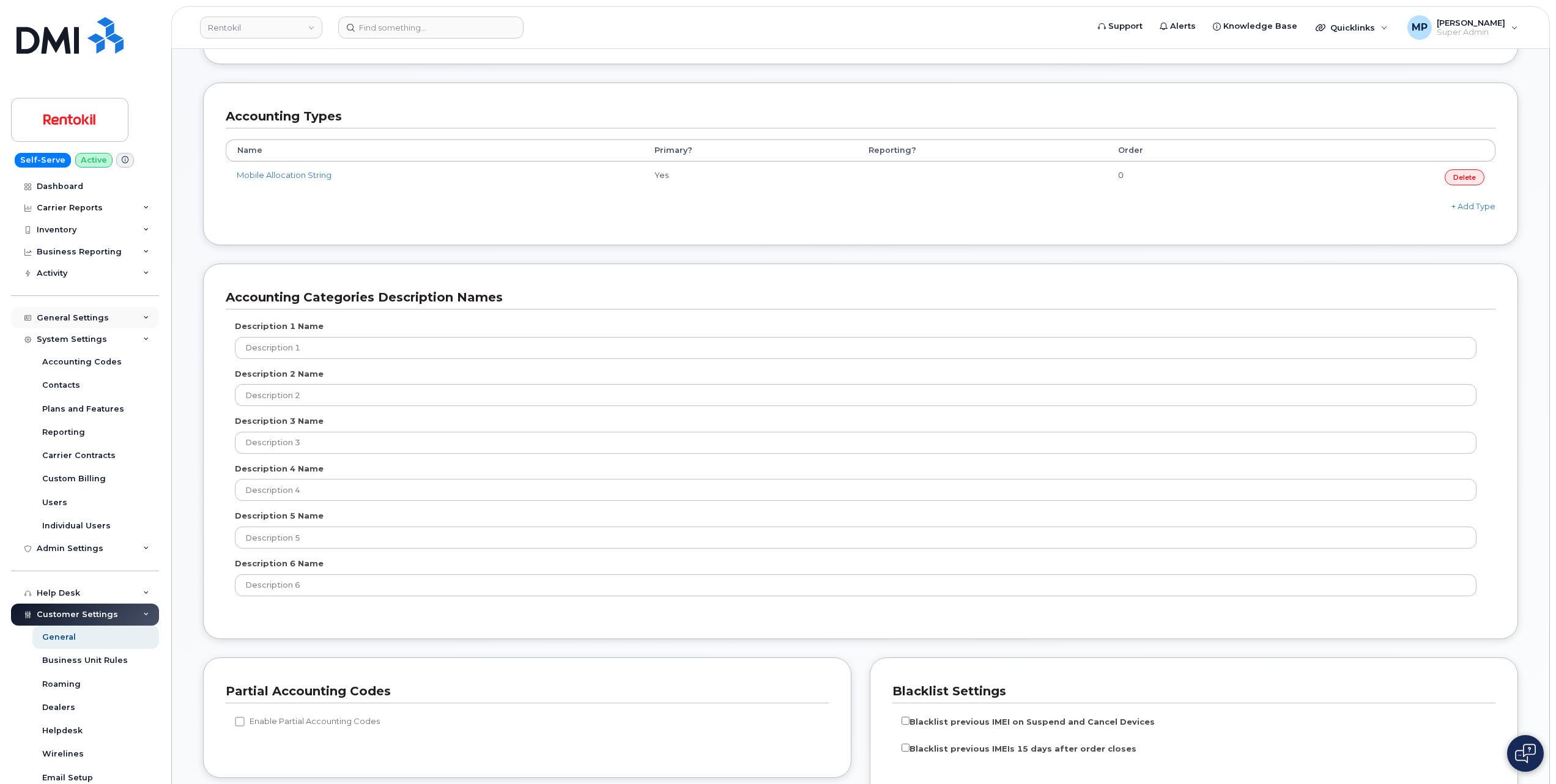
click at [94, 316] on div "General Settings" at bounding box center [72, 318] width 72 height 10
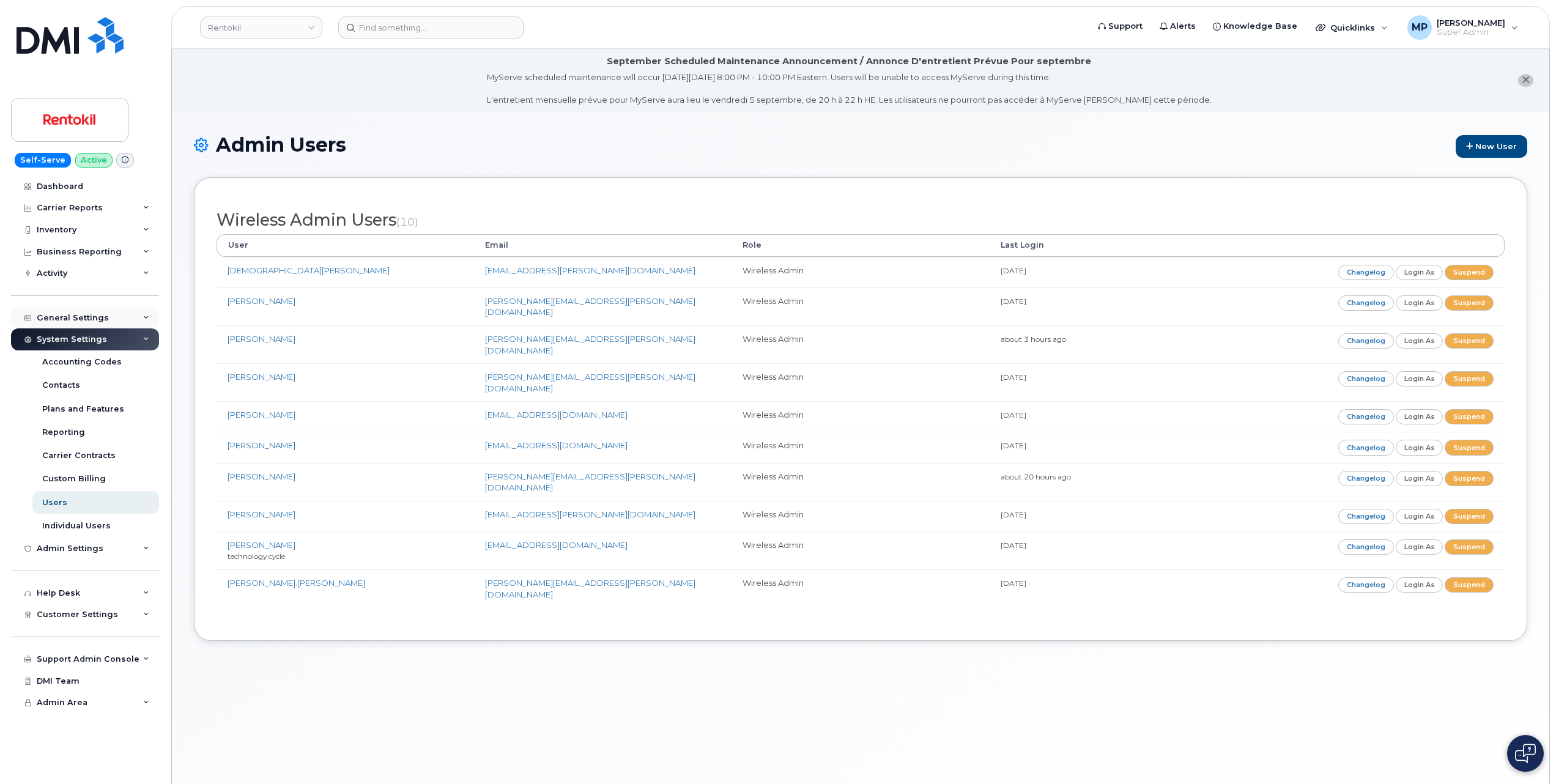
click at [85, 316] on div "General Settings" at bounding box center [72, 318] width 72 height 10
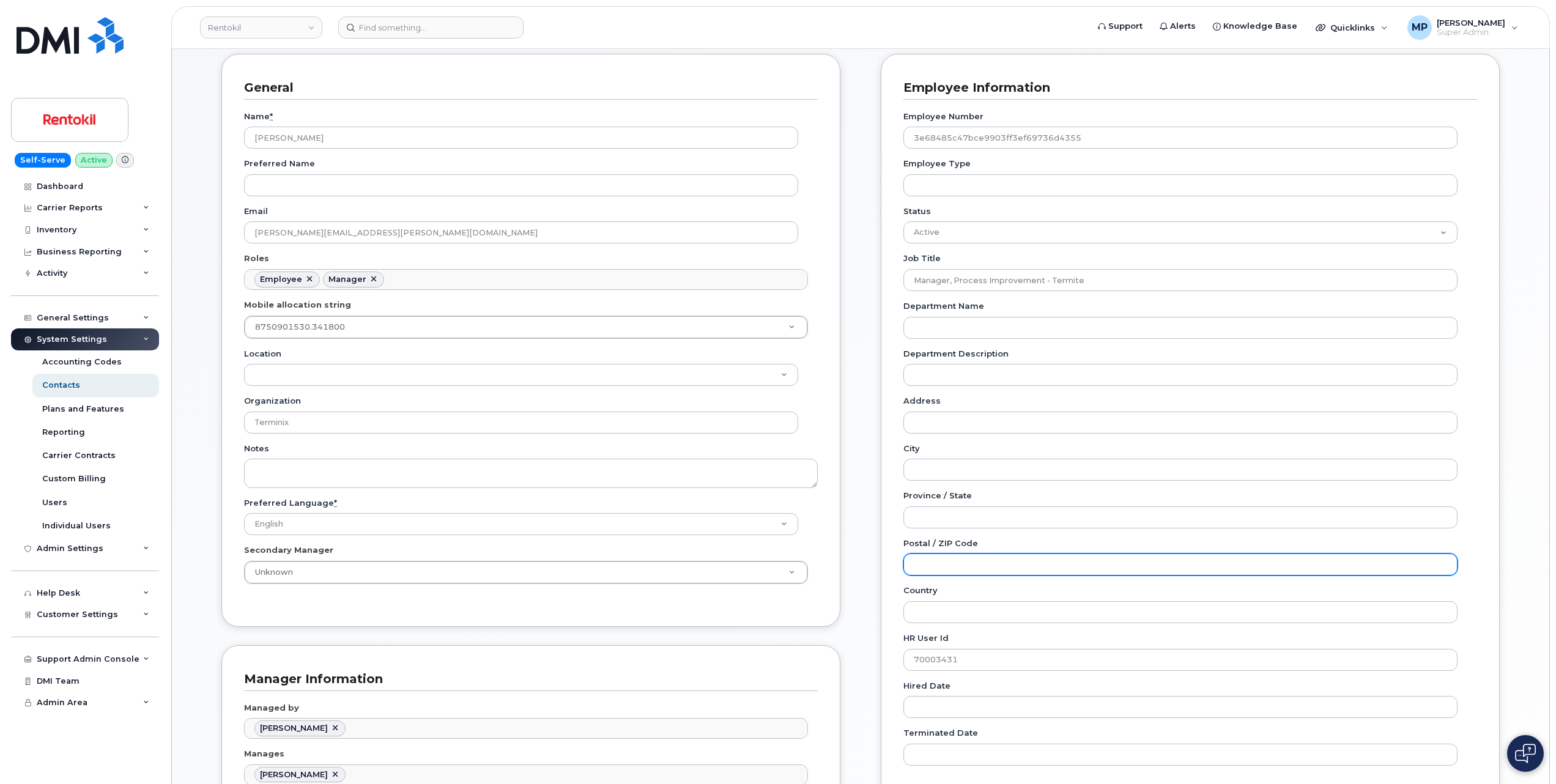
scroll to position [163, 0]
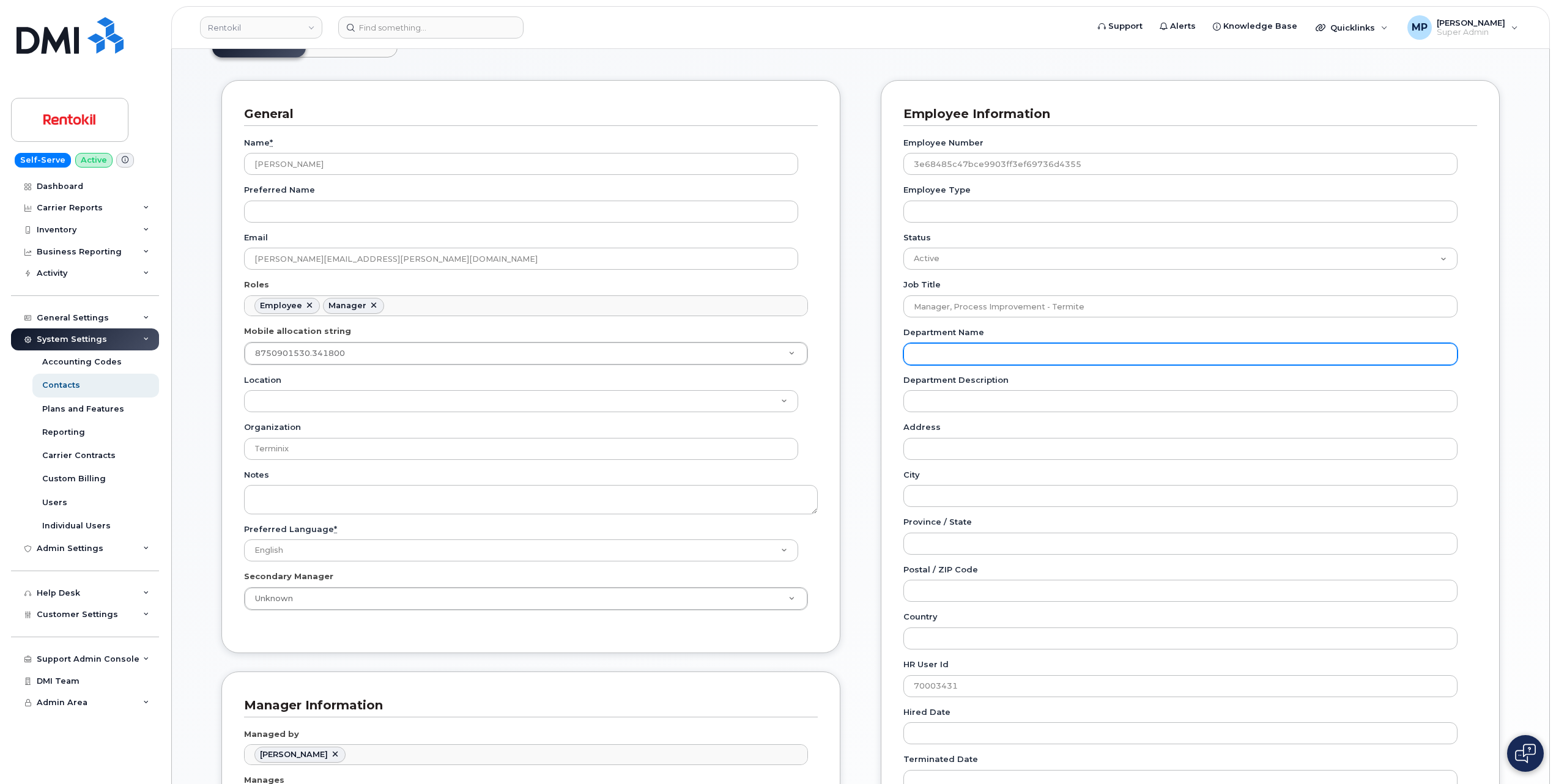
click at [959, 353] on input "Department Name" at bounding box center [1180, 354] width 554 height 22
click at [69, 225] on div "Inventory" at bounding box center [56, 229] width 40 height 10
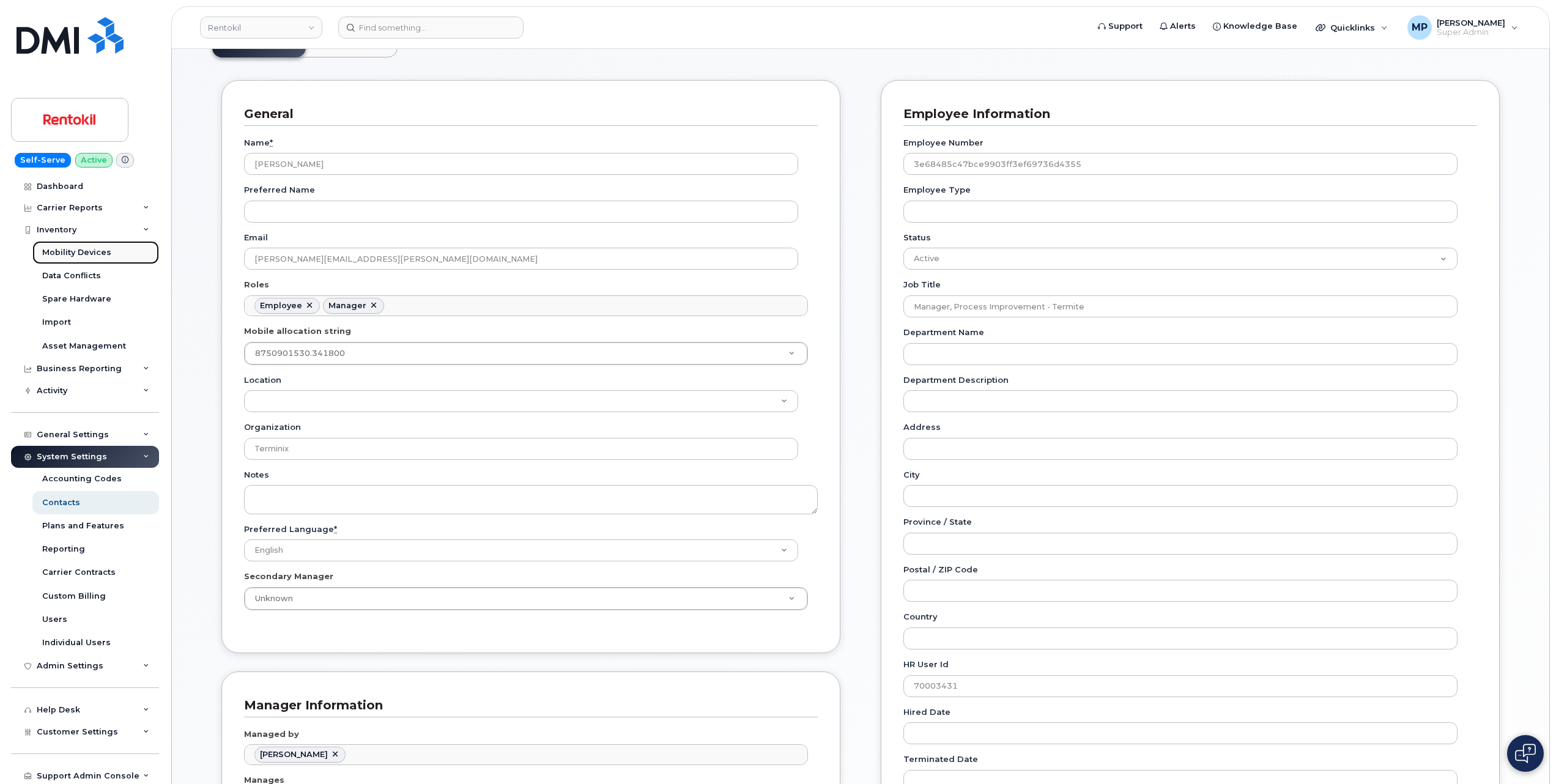
click at [74, 251] on div "Mobility Devices" at bounding box center [77, 252] width 69 height 11
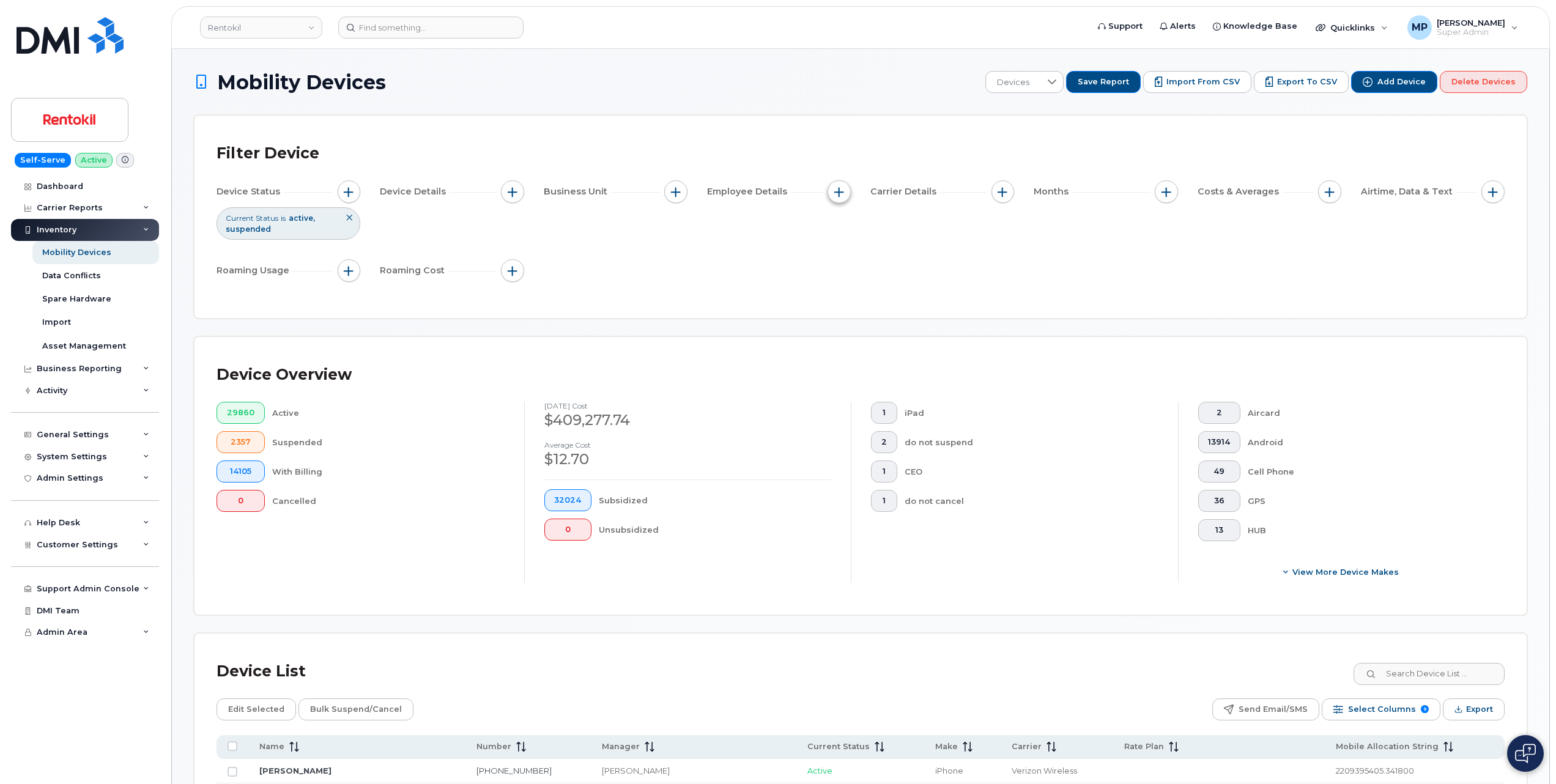
click at [839, 192] on span "button" at bounding box center [839, 192] width 10 height 10
click at [842, 191] on span "button" at bounding box center [839, 192] width 10 height 10
drag, startPoint x: 71, startPoint y: 456, endPoint x: 68, endPoint y: 468, distance: 12.4
click at [71, 457] on div "System Settings" at bounding box center [71, 456] width 71 height 10
click at [68, 621] on link "Users" at bounding box center [96, 618] width 126 height 23
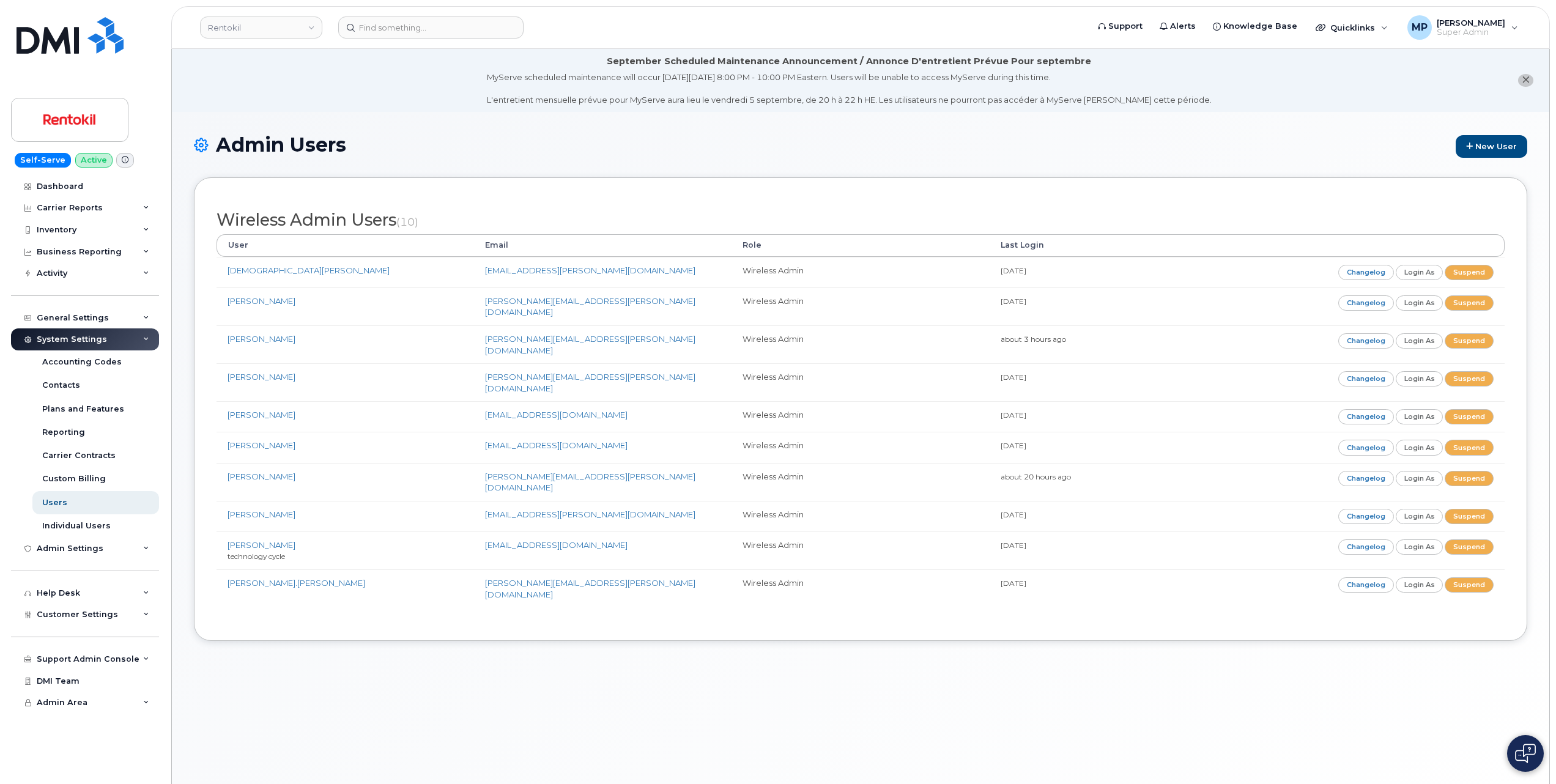
click at [1527, 79] on icon "close notification" at bounding box center [1526, 79] width 8 height 8
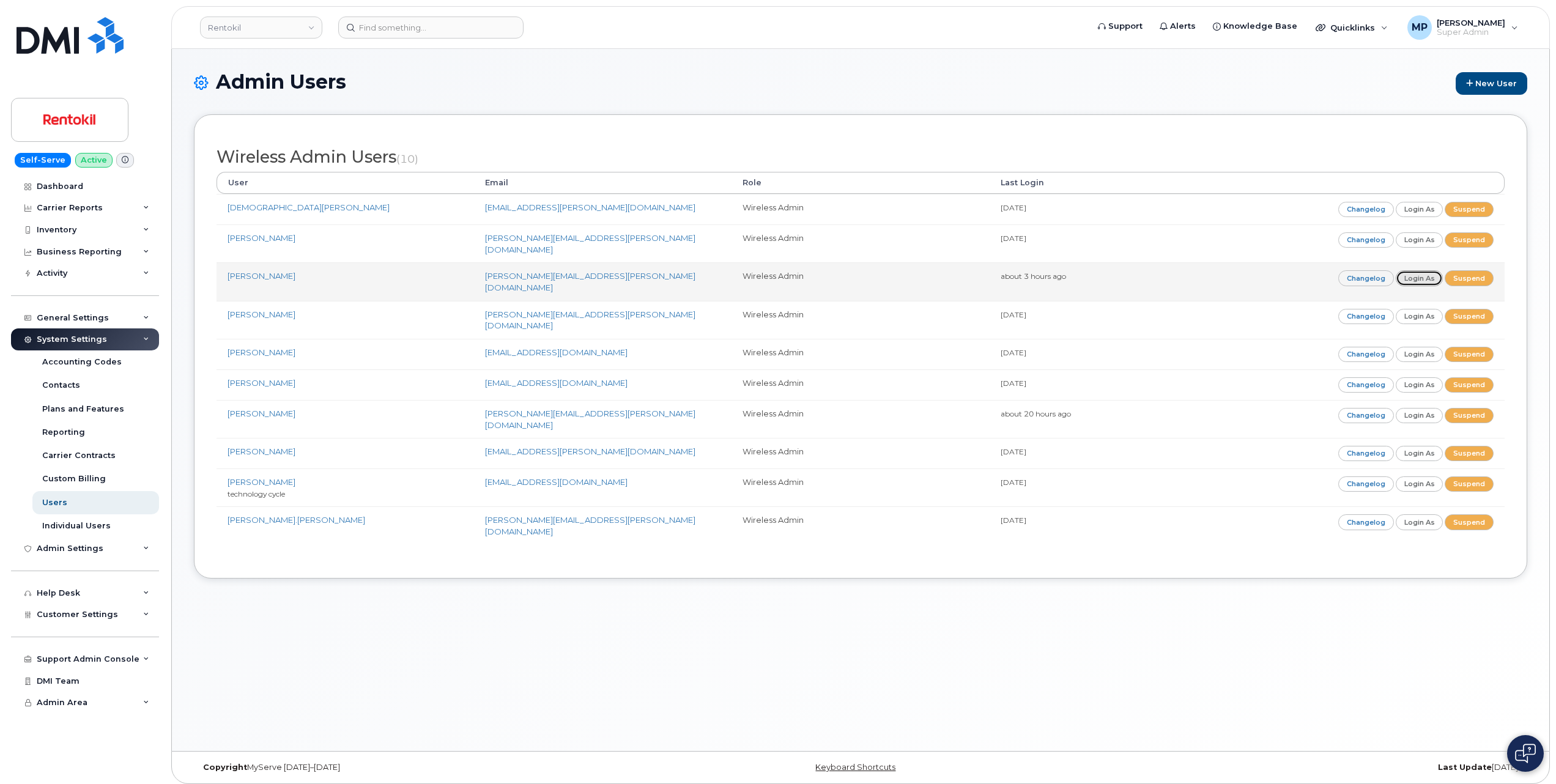
click at [1411, 272] on link "Login as" at bounding box center [1419, 278] width 48 height 16
